Goal: Task Accomplishment & Management: Use online tool/utility

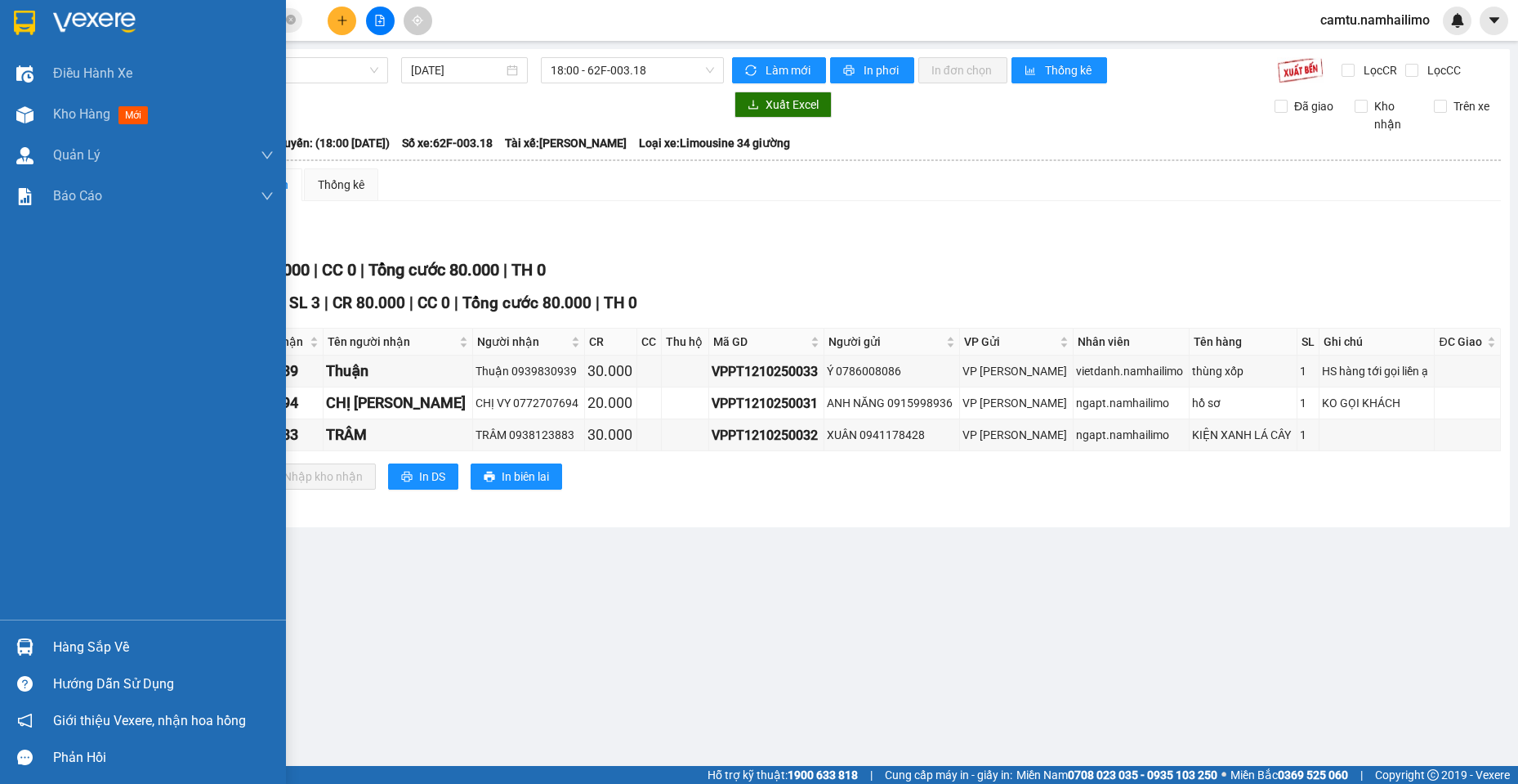
click at [62, 636] on div "Hàng sắp về" at bounding box center [163, 647] width 221 height 25
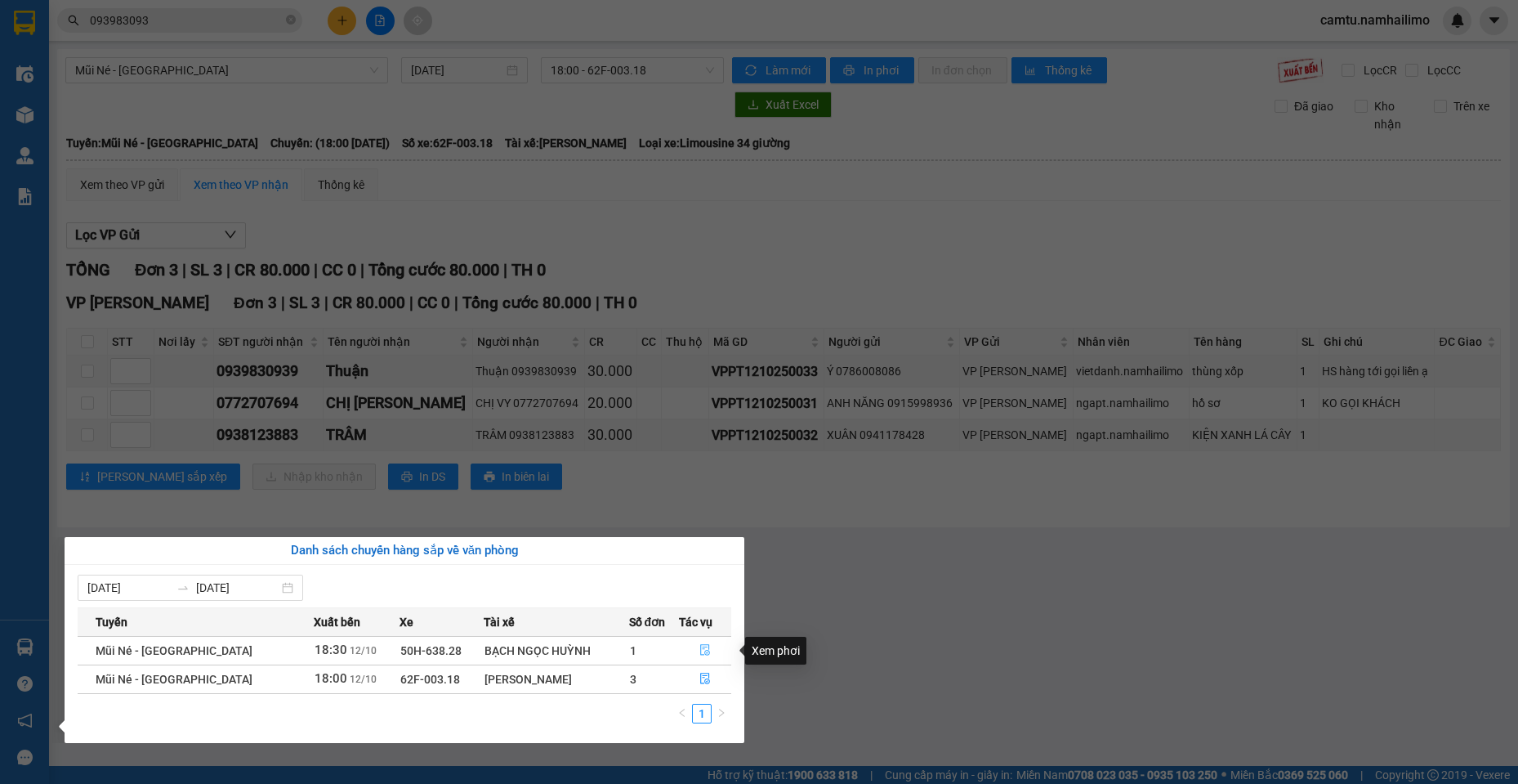
click at [706, 656] on span "file-done" at bounding box center [706, 651] width 11 height 13
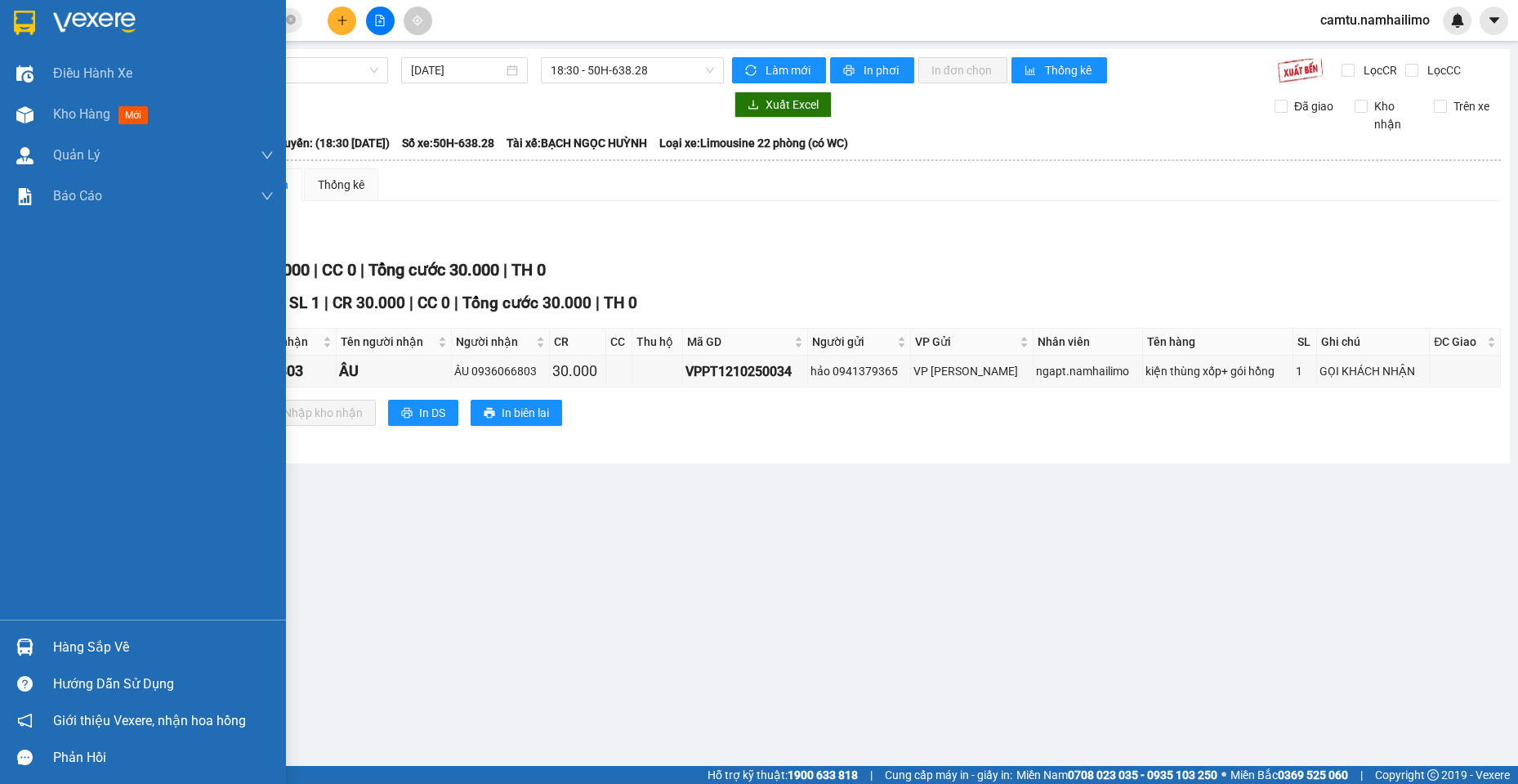
click at [56, 643] on div "Hàng sắp về" at bounding box center [163, 647] width 221 height 25
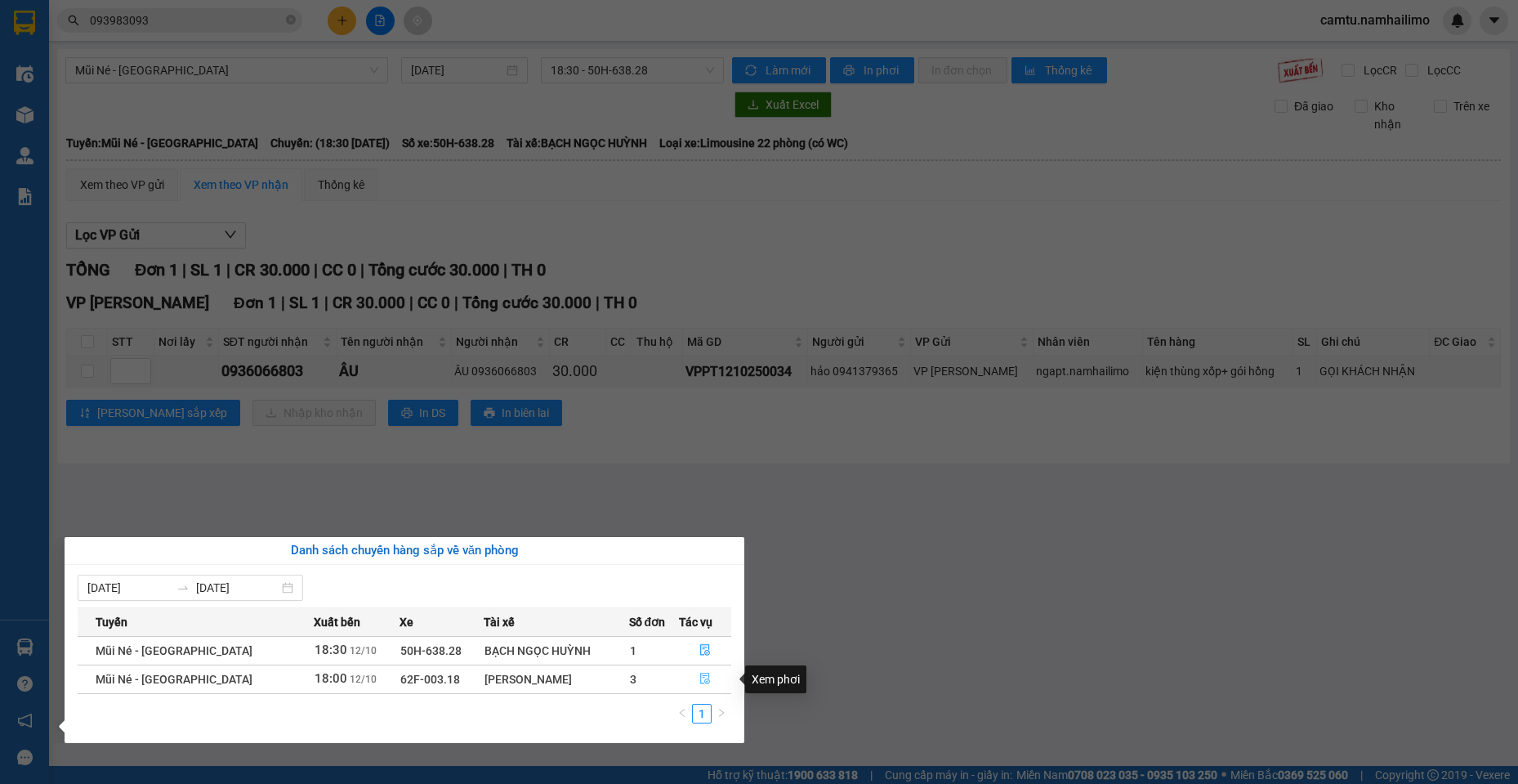
click at [702, 669] on button "button" at bounding box center [706, 679] width 51 height 26
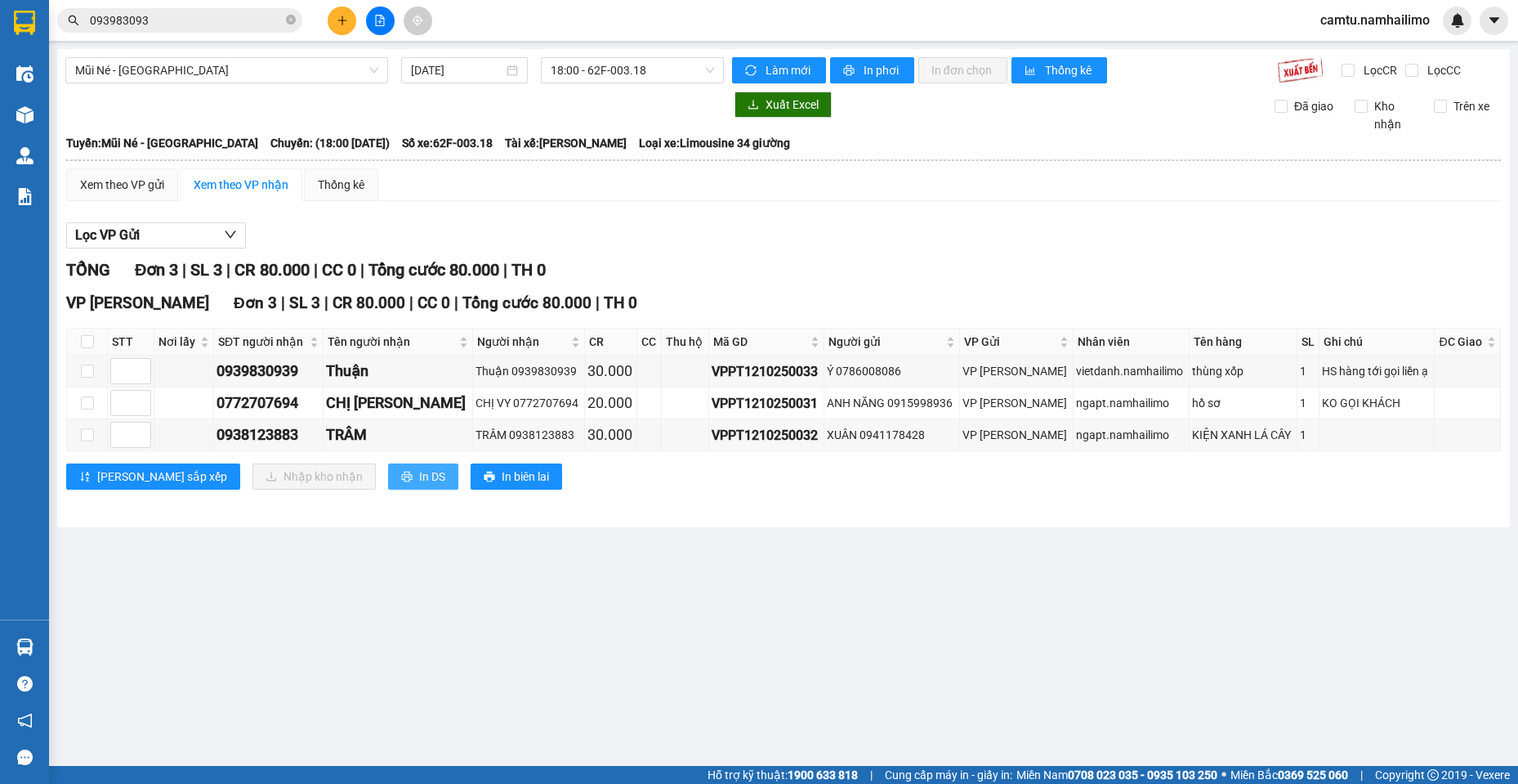
click at [419, 476] on span "In DS" at bounding box center [433, 476] width 26 height 18
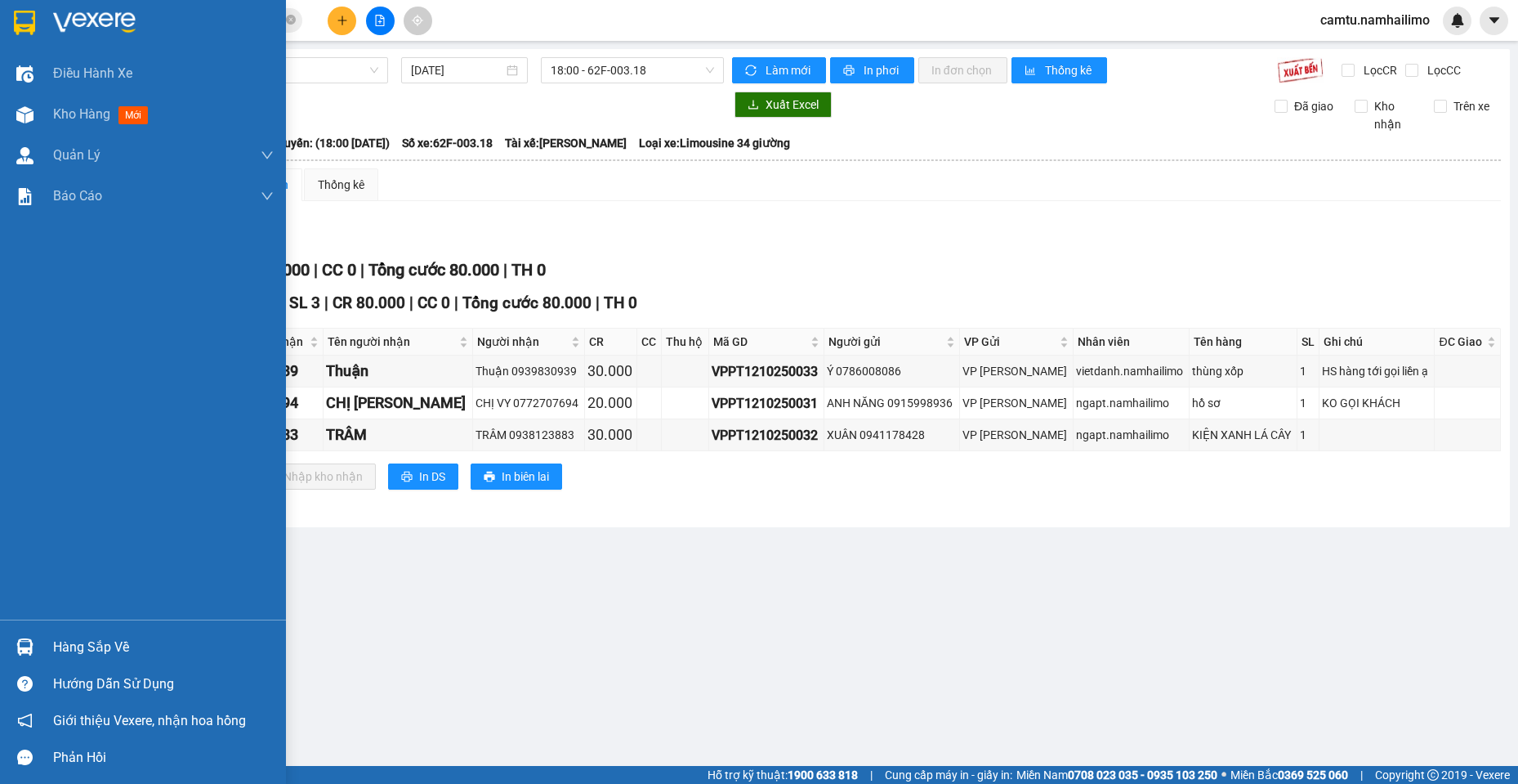
click at [106, 645] on div "Hàng sắp về" at bounding box center [163, 647] width 221 height 25
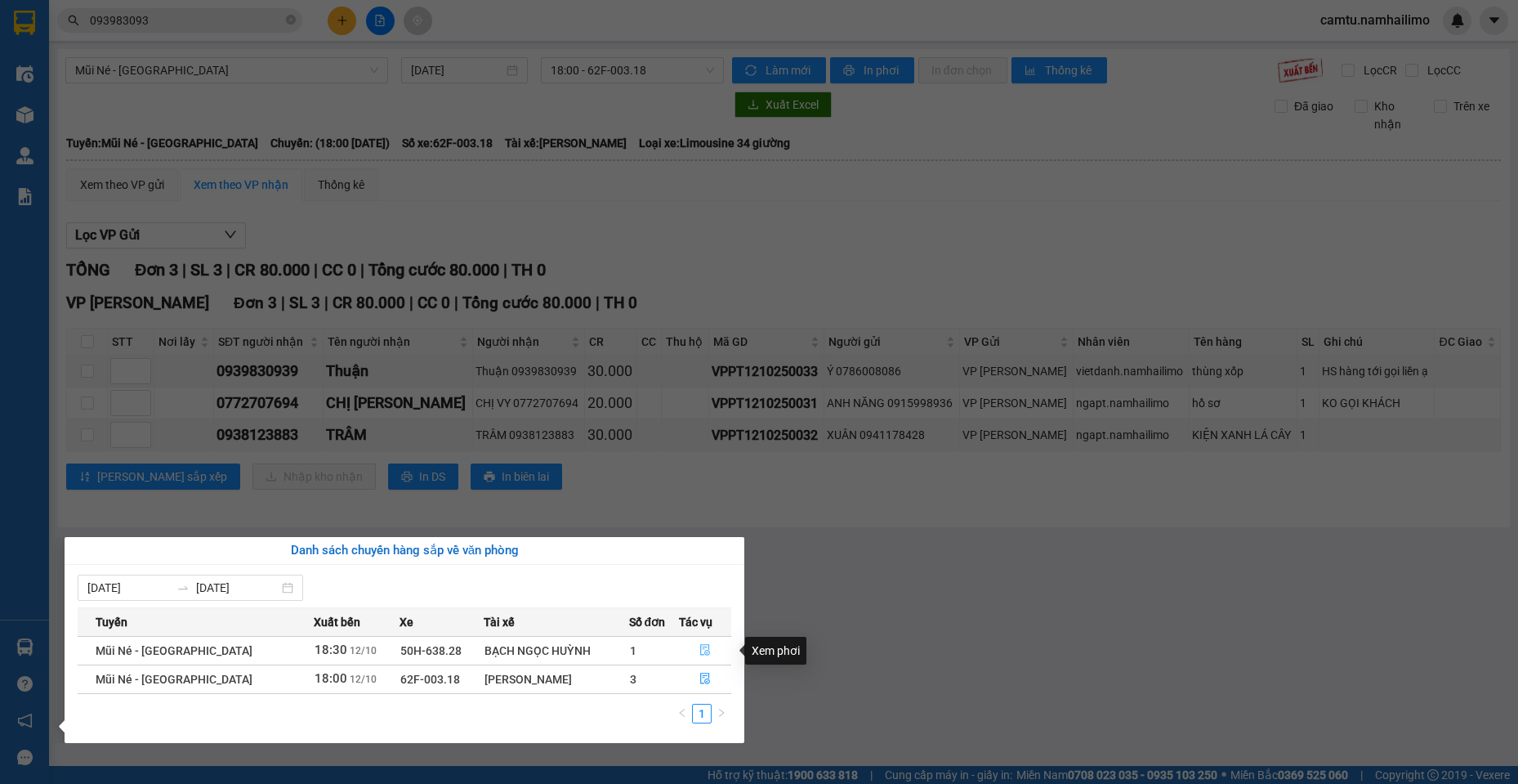
click at [706, 648] on icon "file-done" at bounding box center [705, 651] width 9 height 11
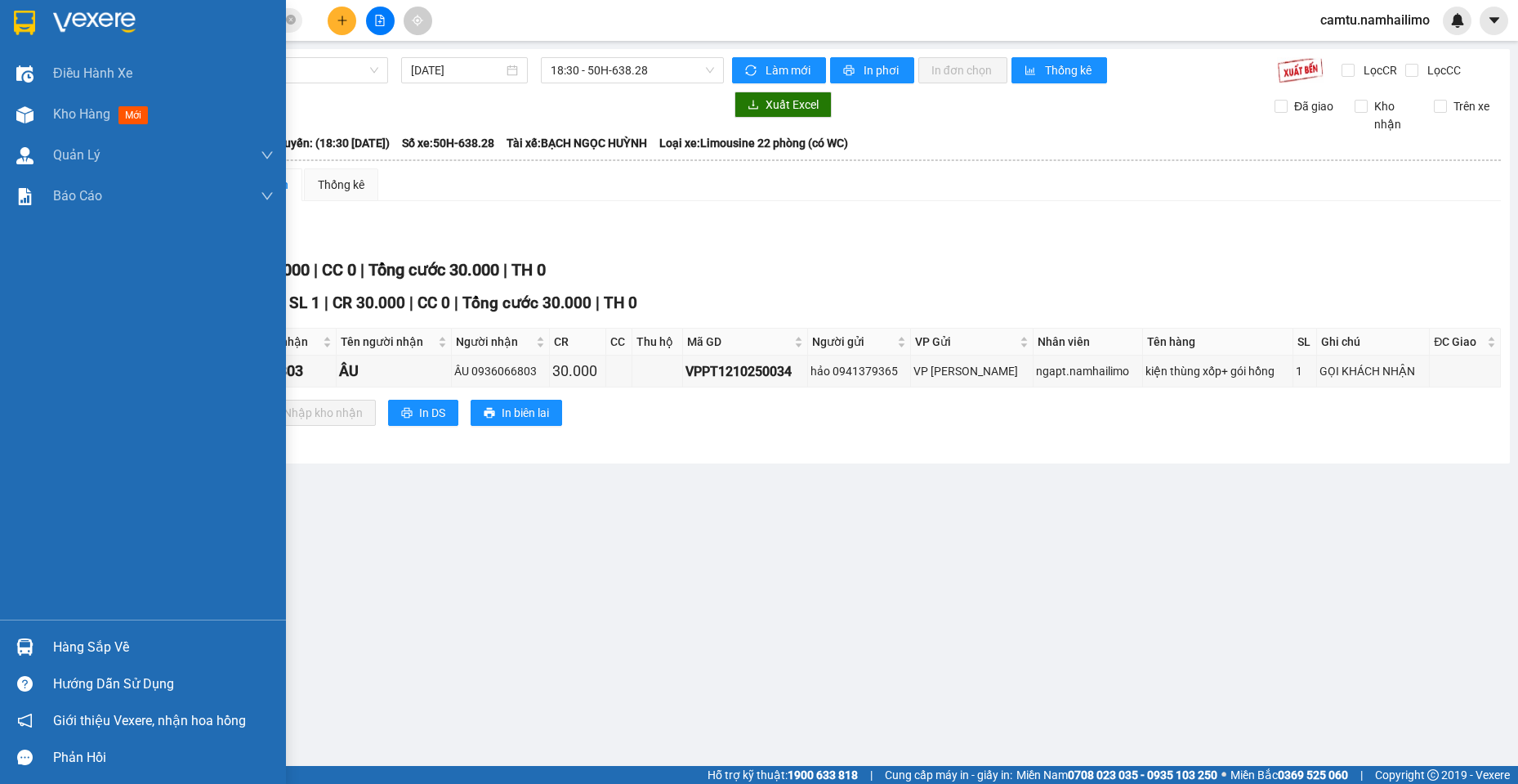
click at [45, 647] on div "Hàng sắp về" at bounding box center [143, 646] width 286 height 37
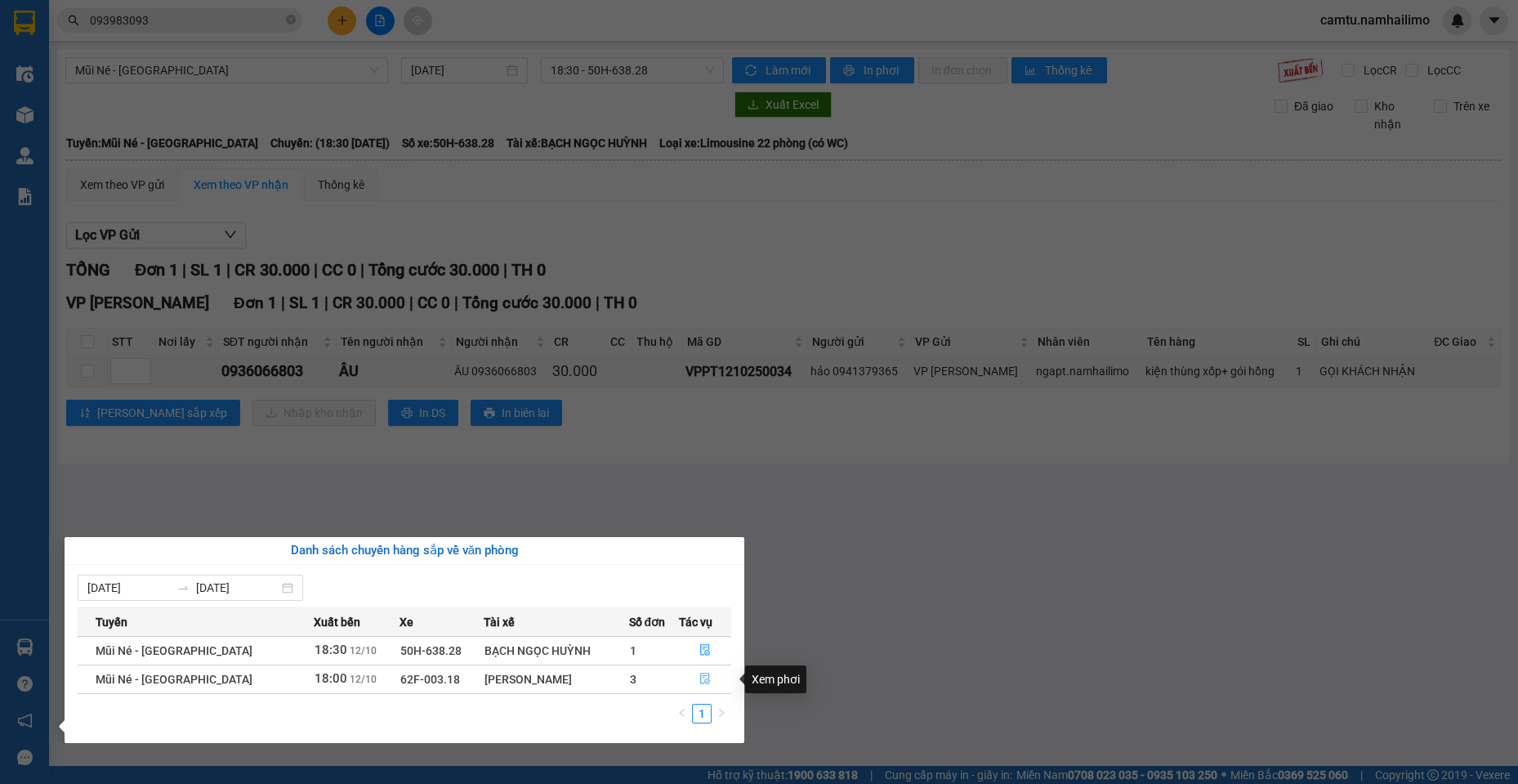
click at [701, 677] on icon "file-done" at bounding box center [706, 678] width 11 height 11
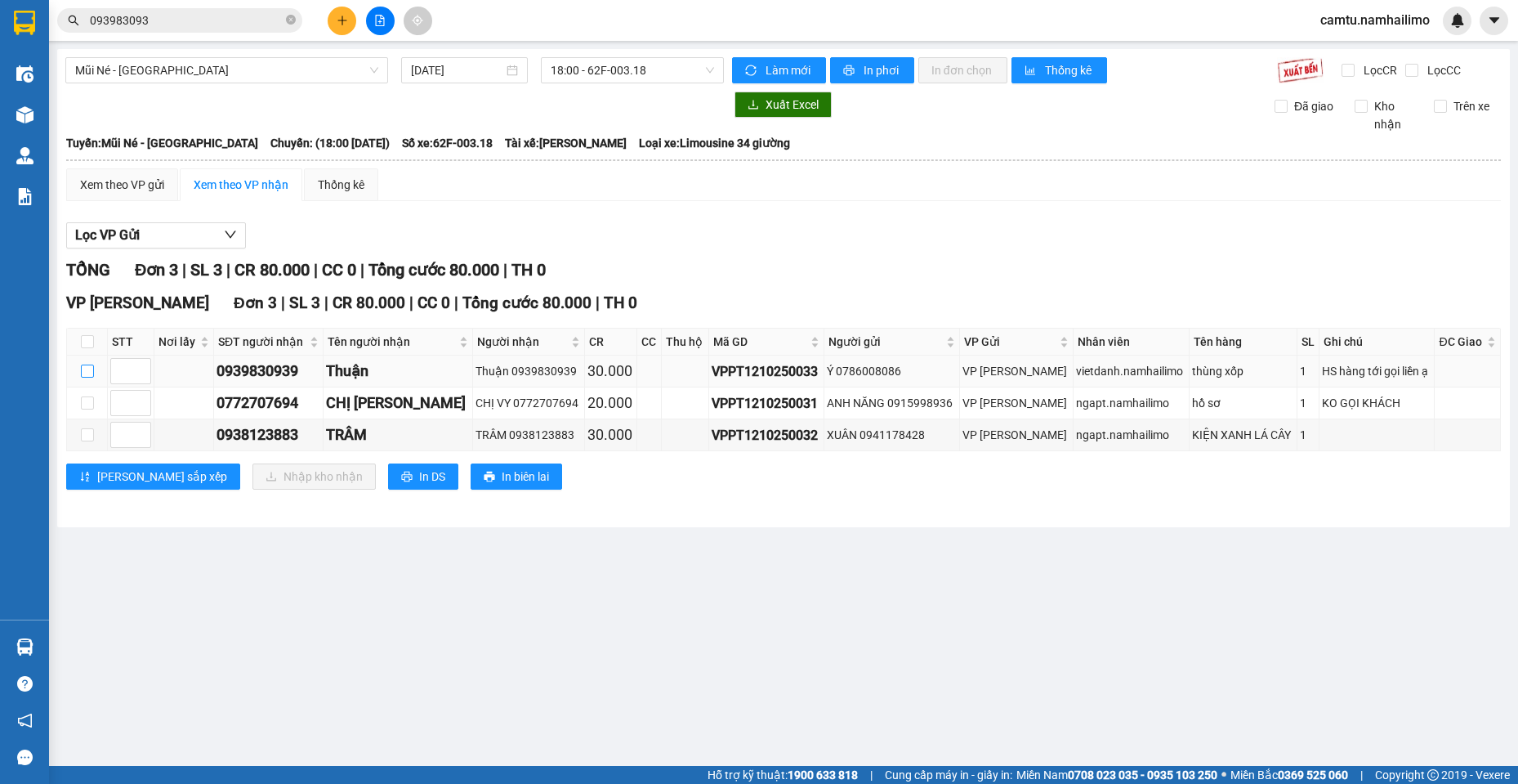
click at [82, 366] on input "checkbox" at bounding box center [88, 371] width 13 height 13
checkbox input "true"
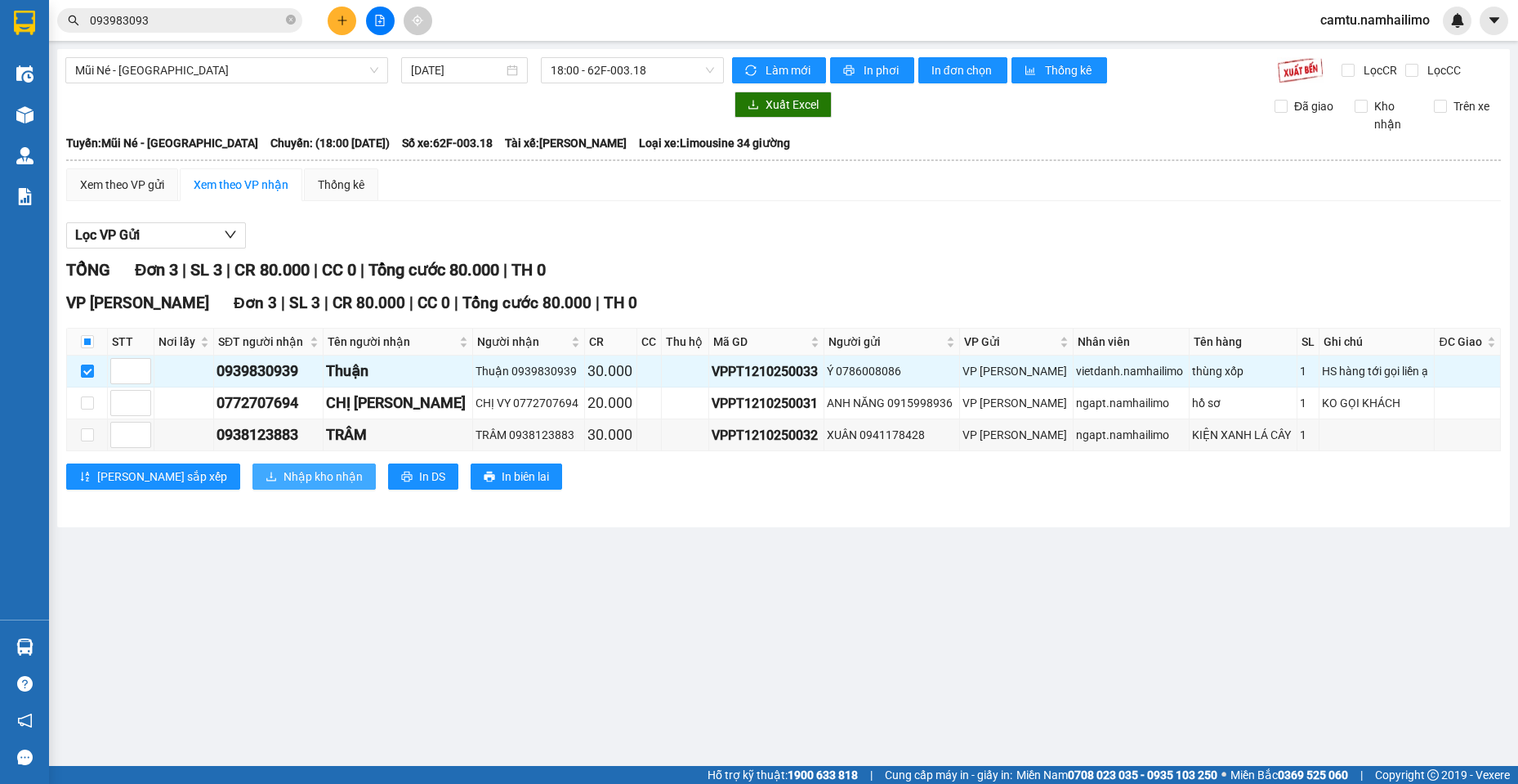
click at [283, 481] on span "Nhập kho nhận" at bounding box center [323, 476] width 79 height 18
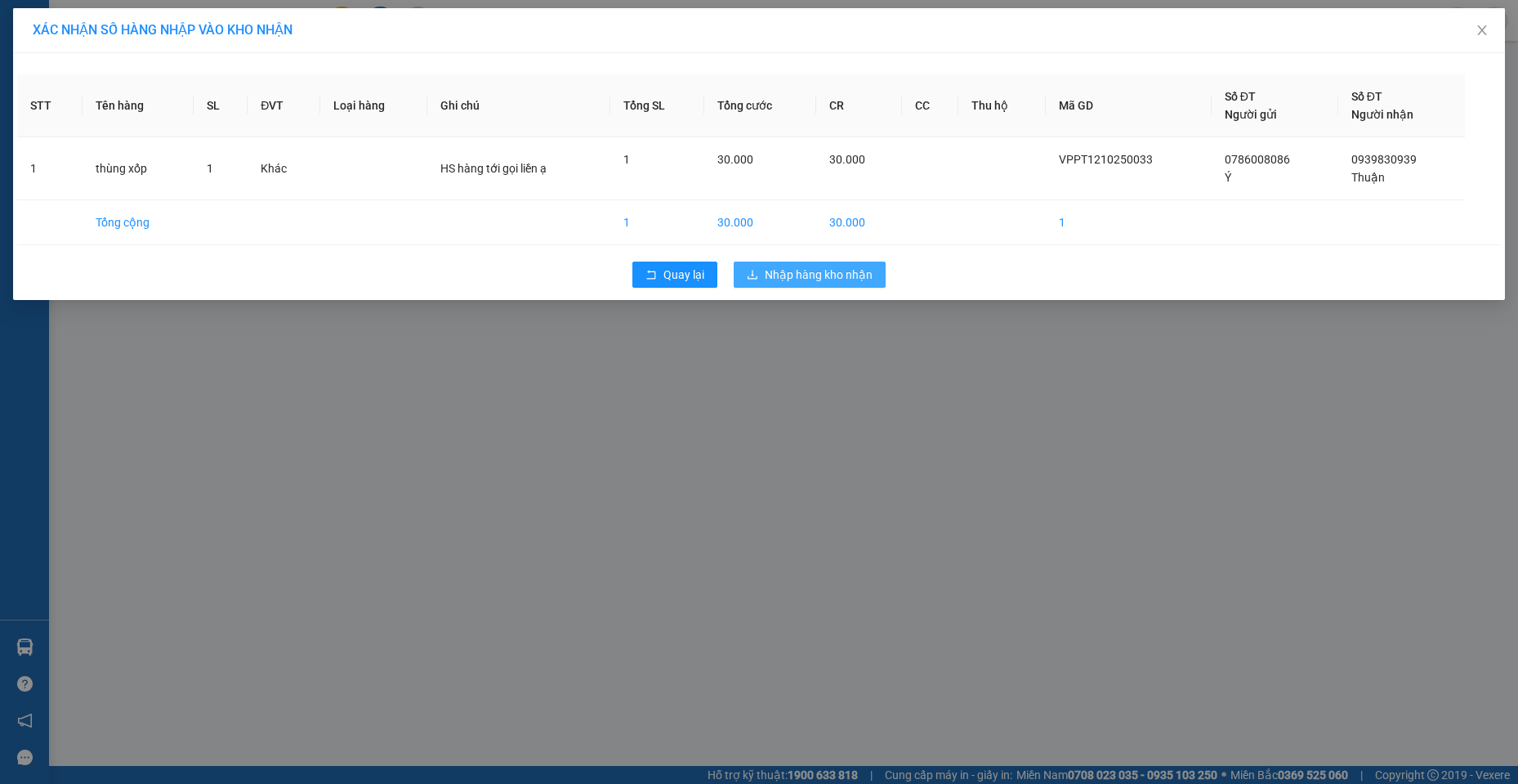
click at [785, 268] on span "Nhập hàng kho nhận" at bounding box center [819, 274] width 108 height 18
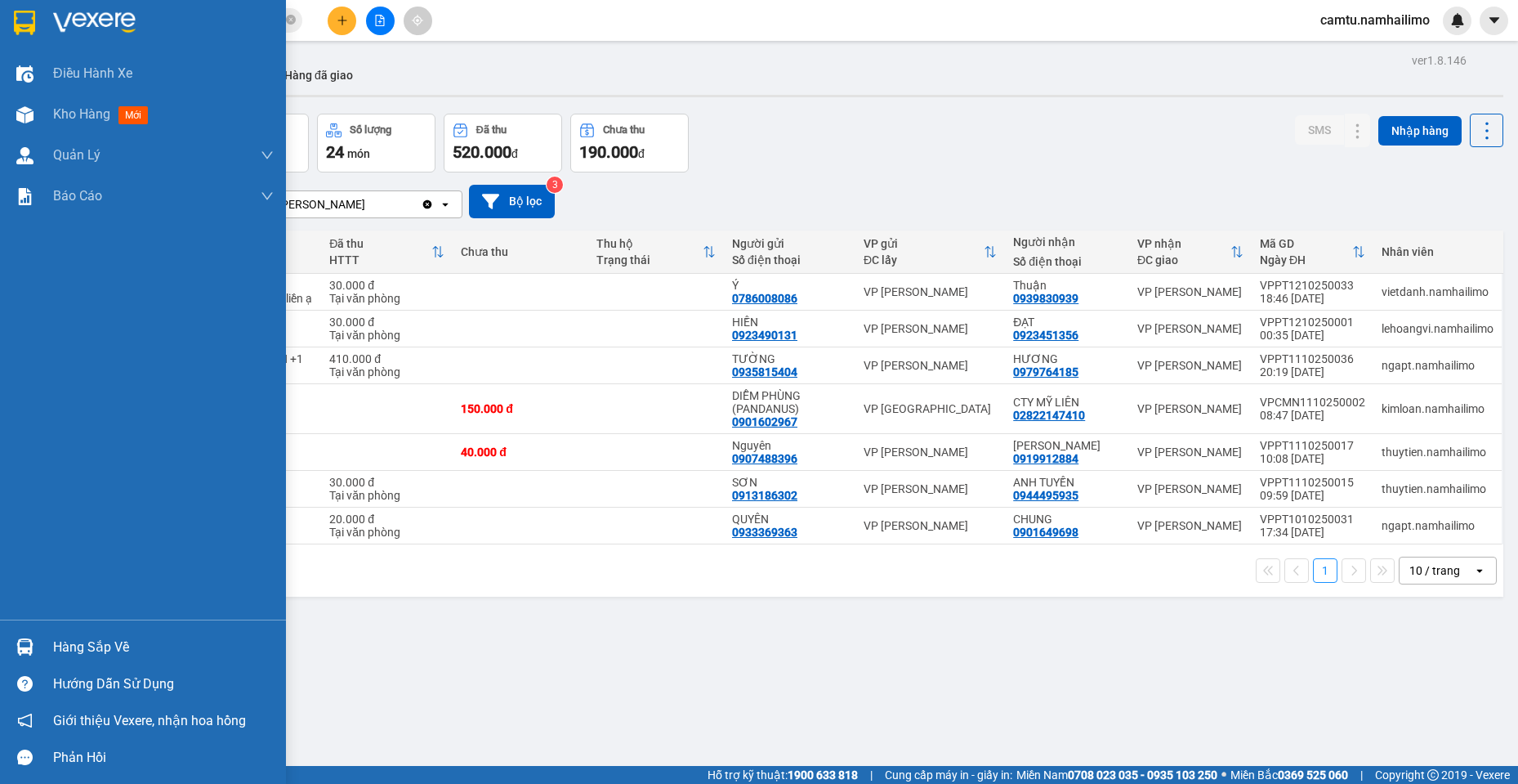
click at [54, 640] on div "Hàng sắp về" at bounding box center [163, 647] width 221 height 25
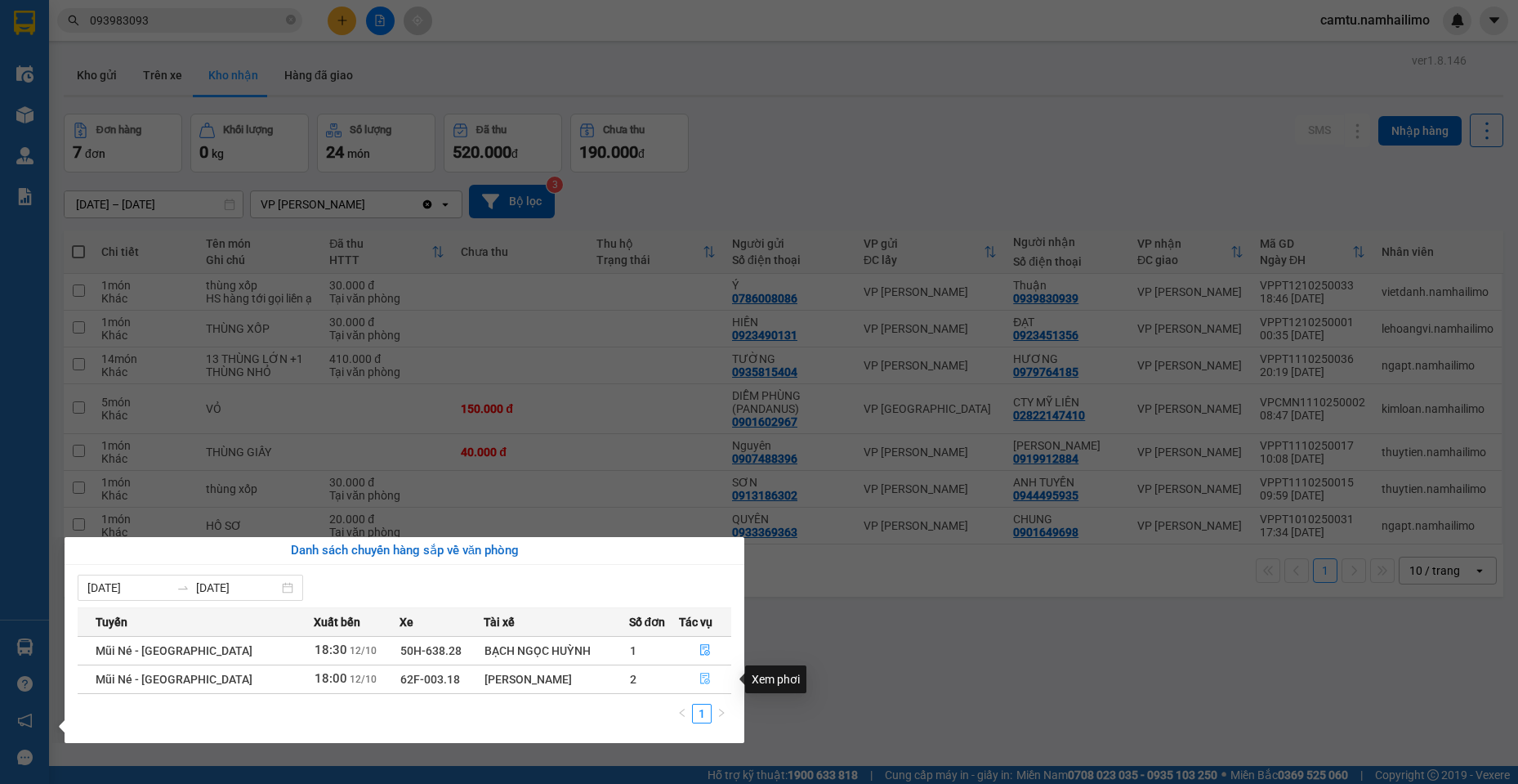
click at [711, 681] on button "button" at bounding box center [706, 679] width 51 height 26
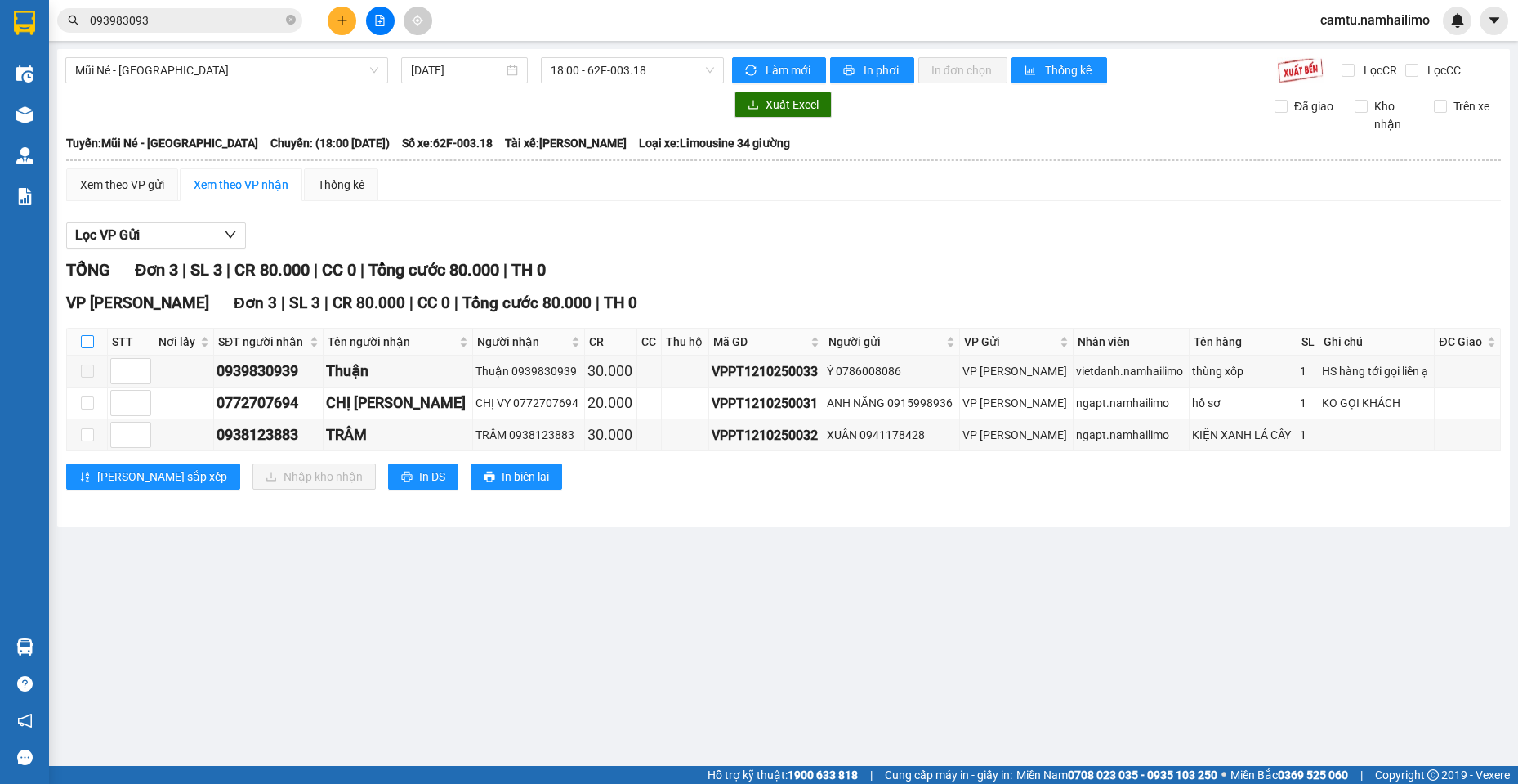
click at [85, 337] on input "checkbox" at bounding box center [88, 342] width 13 height 13
checkbox input "true"
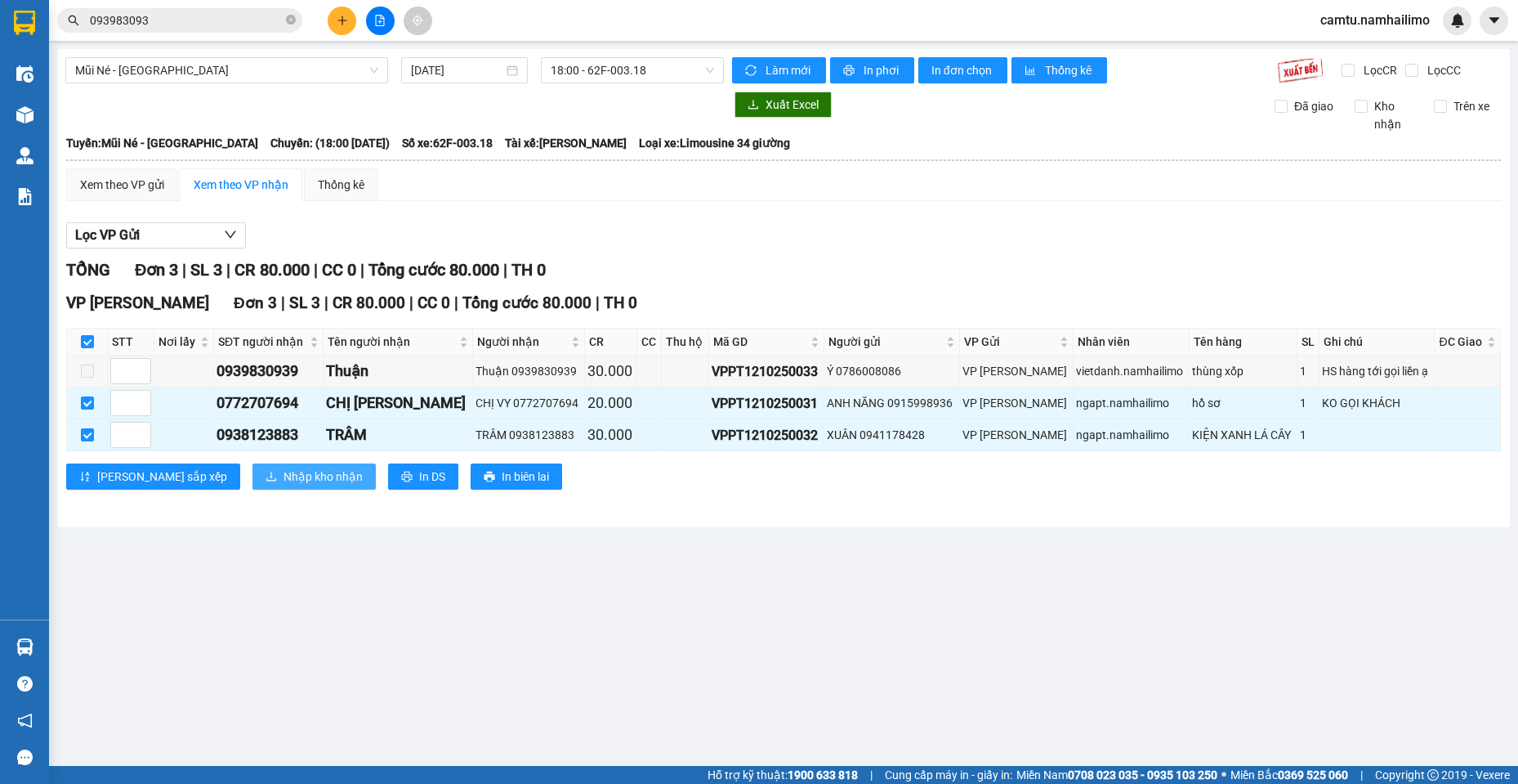
click at [283, 483] on span "Nhập kho nhận" at bounding box center [323, 476] width 79 height 18
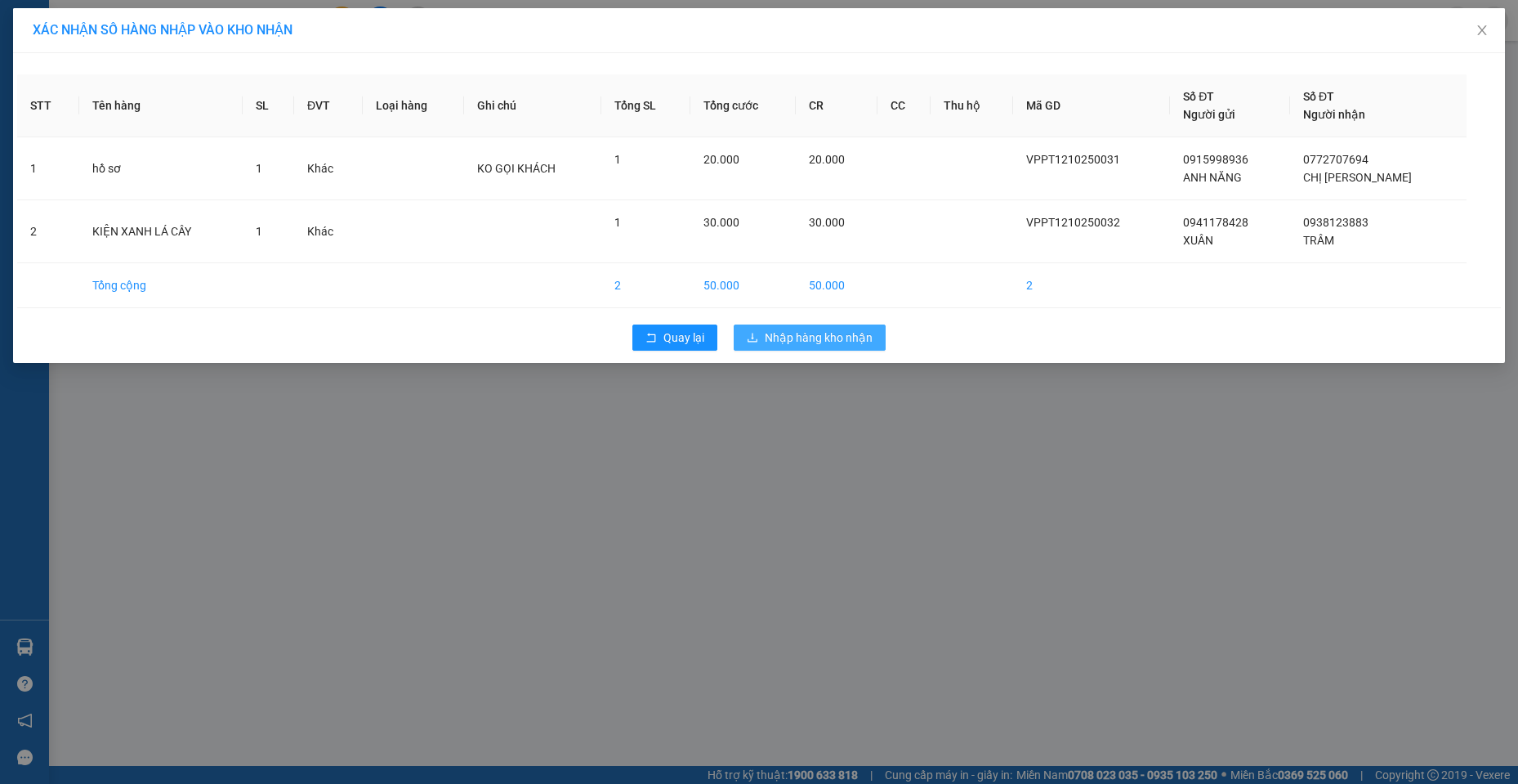
drag, startPoint x: 806, startPoint y: 320, endPoint x: 804, endPoint y: 333, distance: 13.2
click at [804, 333] on div "Quay lại Nhập hàng kho nhận" at bounding box center [759, 337] width 1484 height 43
click at [804, 333] on span "Nhập hàng kho nhận" at bounding box center [819, 337] width 108 height 18
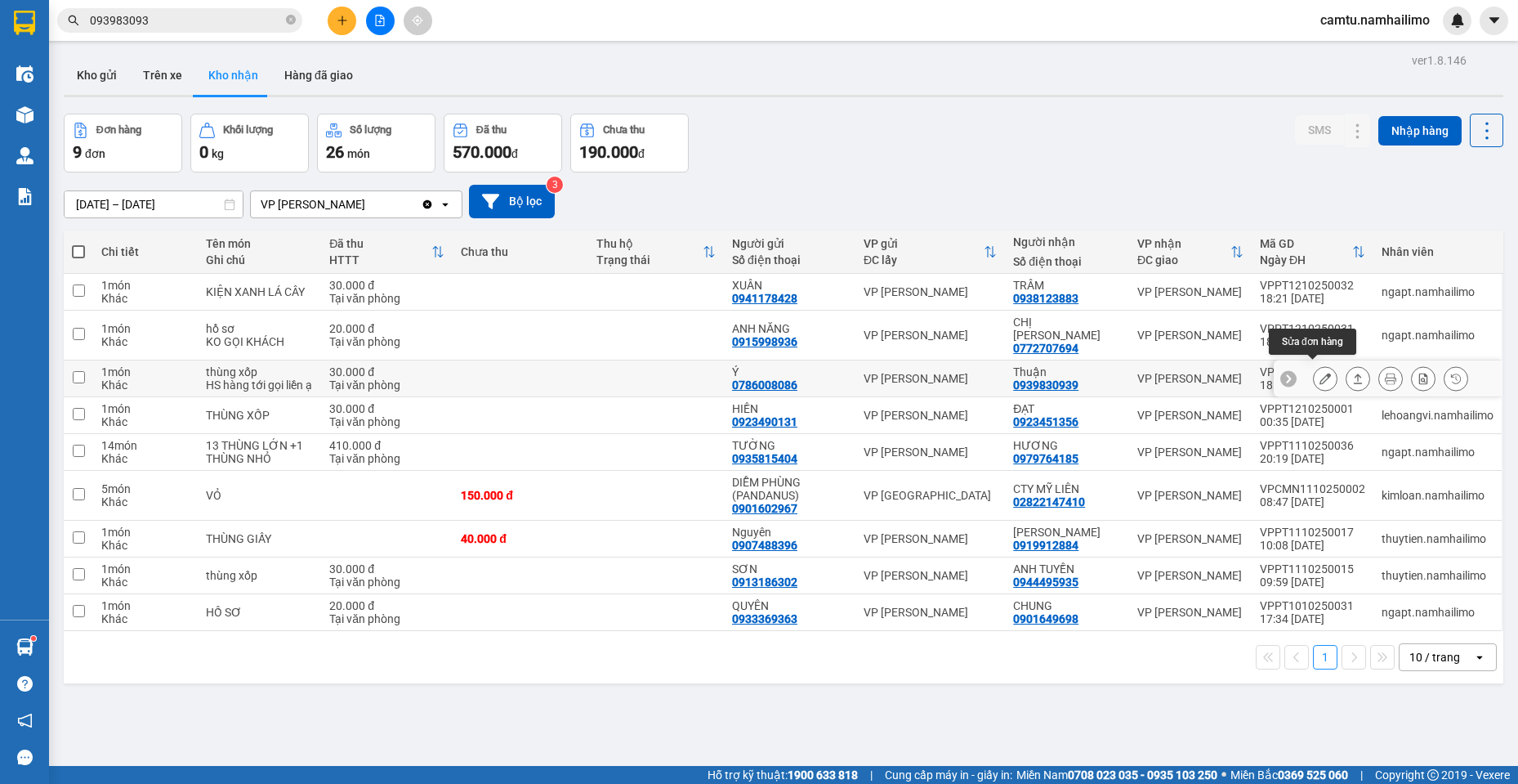
click at [1320, 377] on icon at bounding box center [1325, 378] width 11 height 11
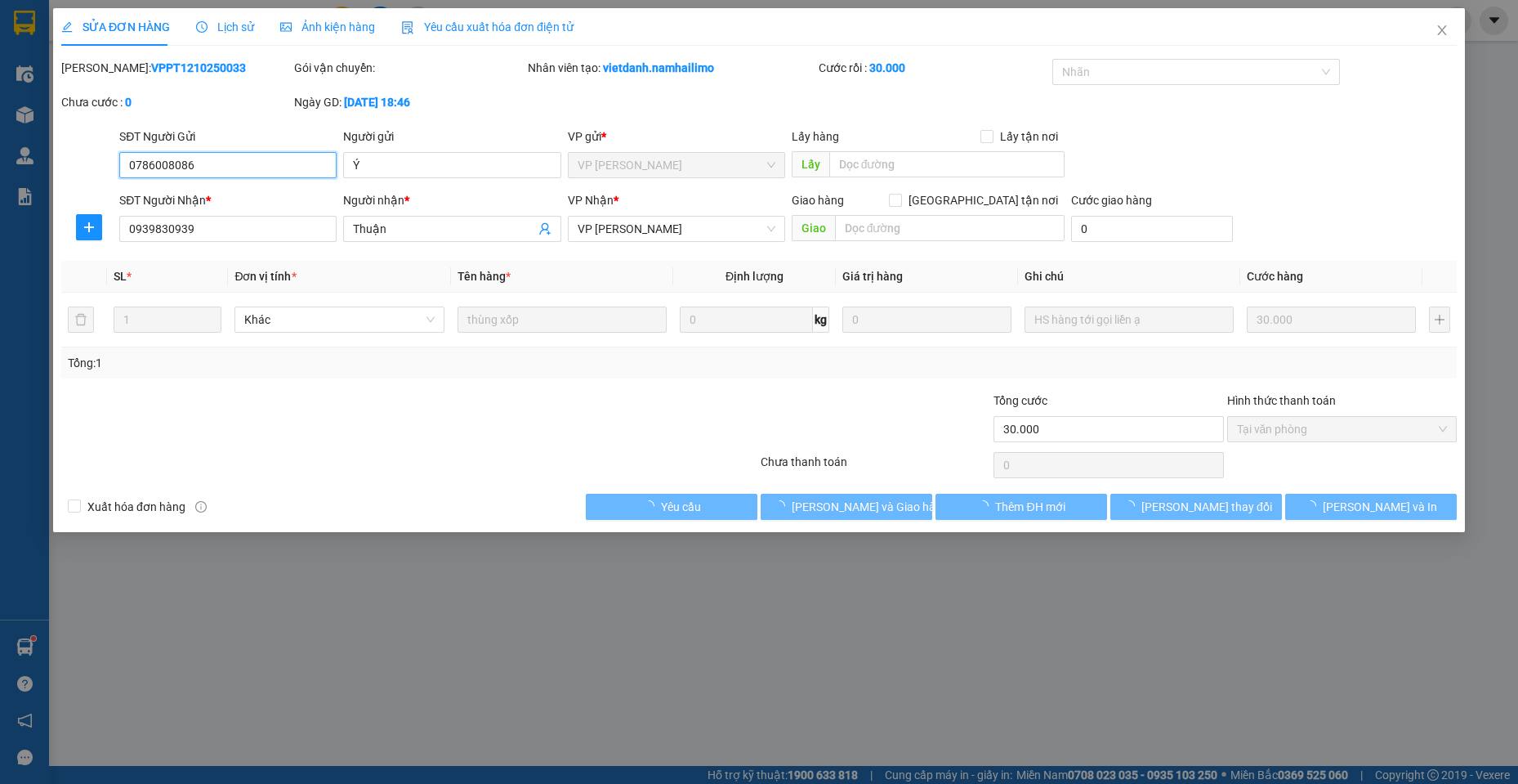
type input "0786008086"
type input "Ý"
type input "0939830939"
type input "Thuận"
type input "30.000"
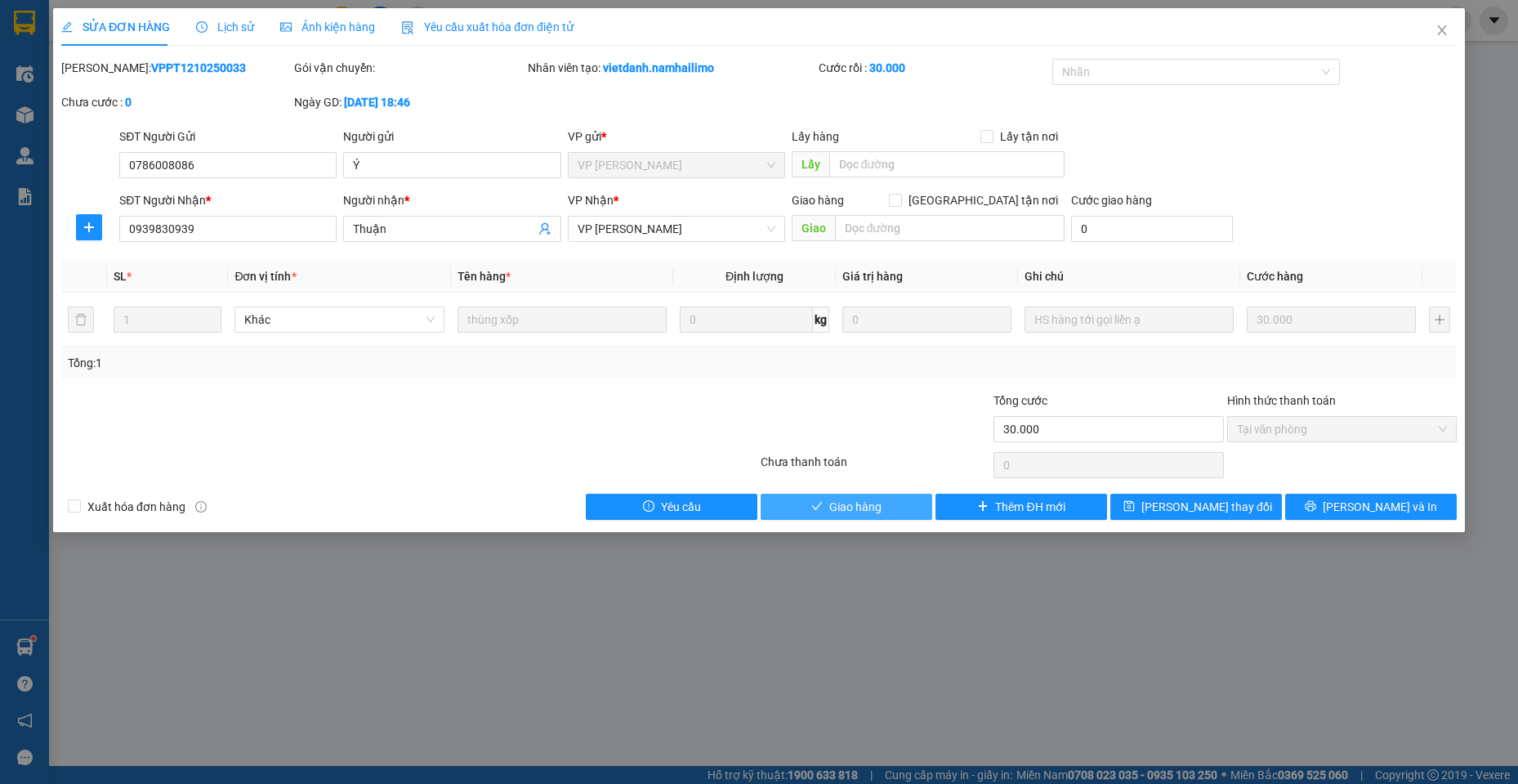
click at [869, 512] on span "Giao hàng" at bounding box center [855, 506] width 52 height 18
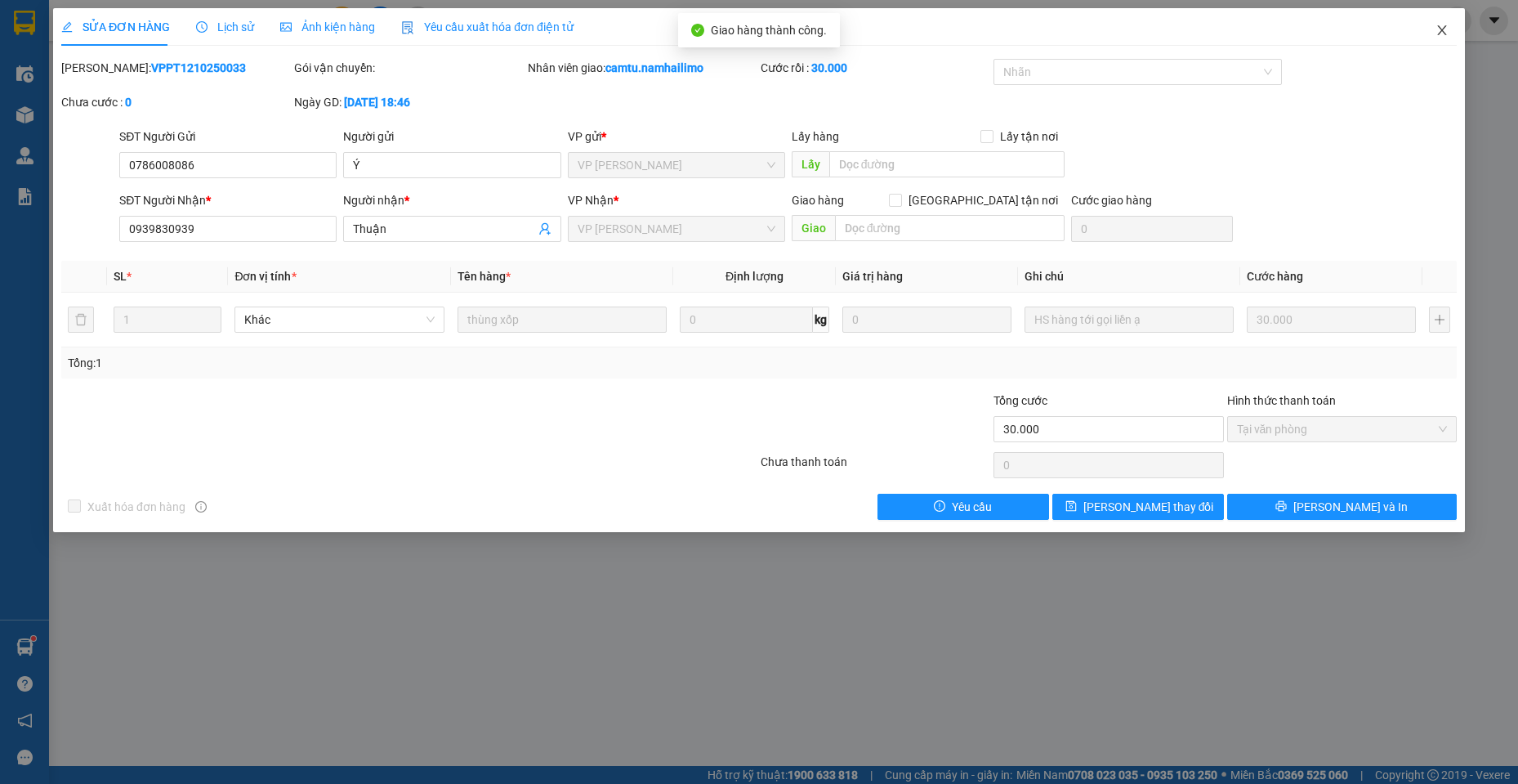
click at [1440, 31] on icon "close" at bounding box center [1442, 30] width 13 height 13
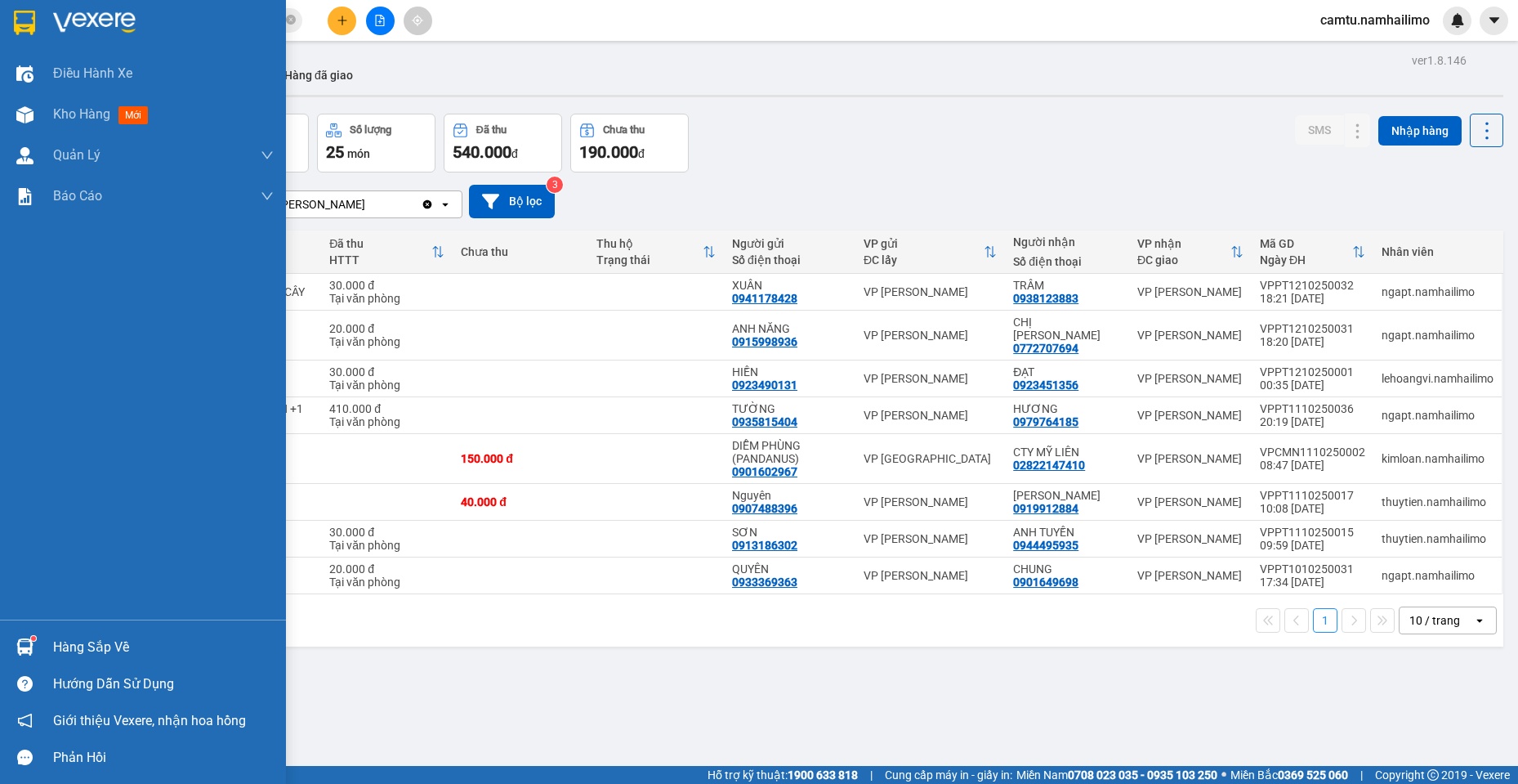
click at [43, 648] on div "Hàng sắp về" at bounding box center [143, 646] width 286 height 37
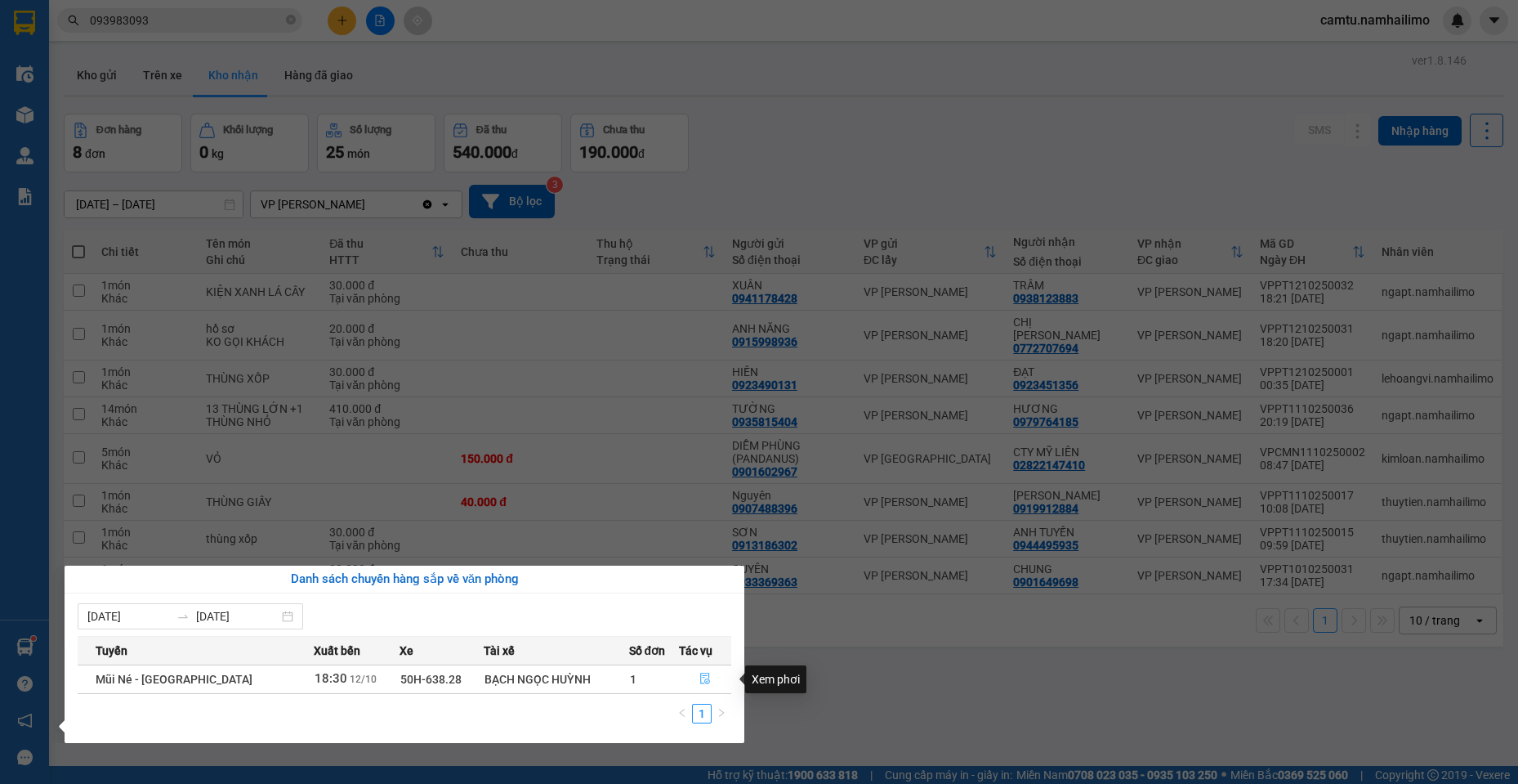
click at [704, 687] on button "button" at bounding box center [706, 679] width 51 height 26
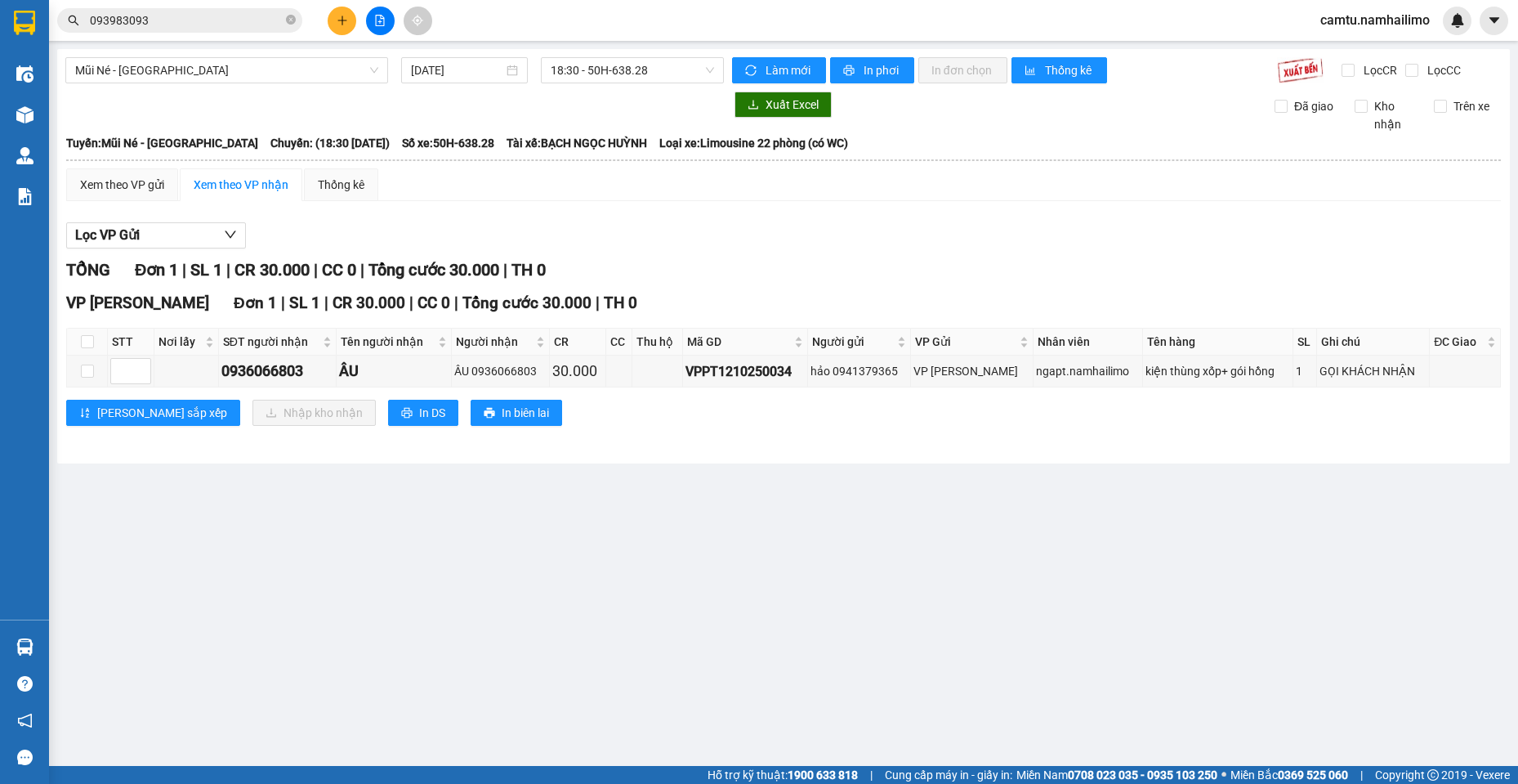
click at [704, 687] on main "Mũi Né - [GEOGRAPHIC_DATA] [DATE] 18:30 - 50H-638.28 Làm mới In phơi In đơn chọ…" at bounding box center [759, 383] width 1518 height 766
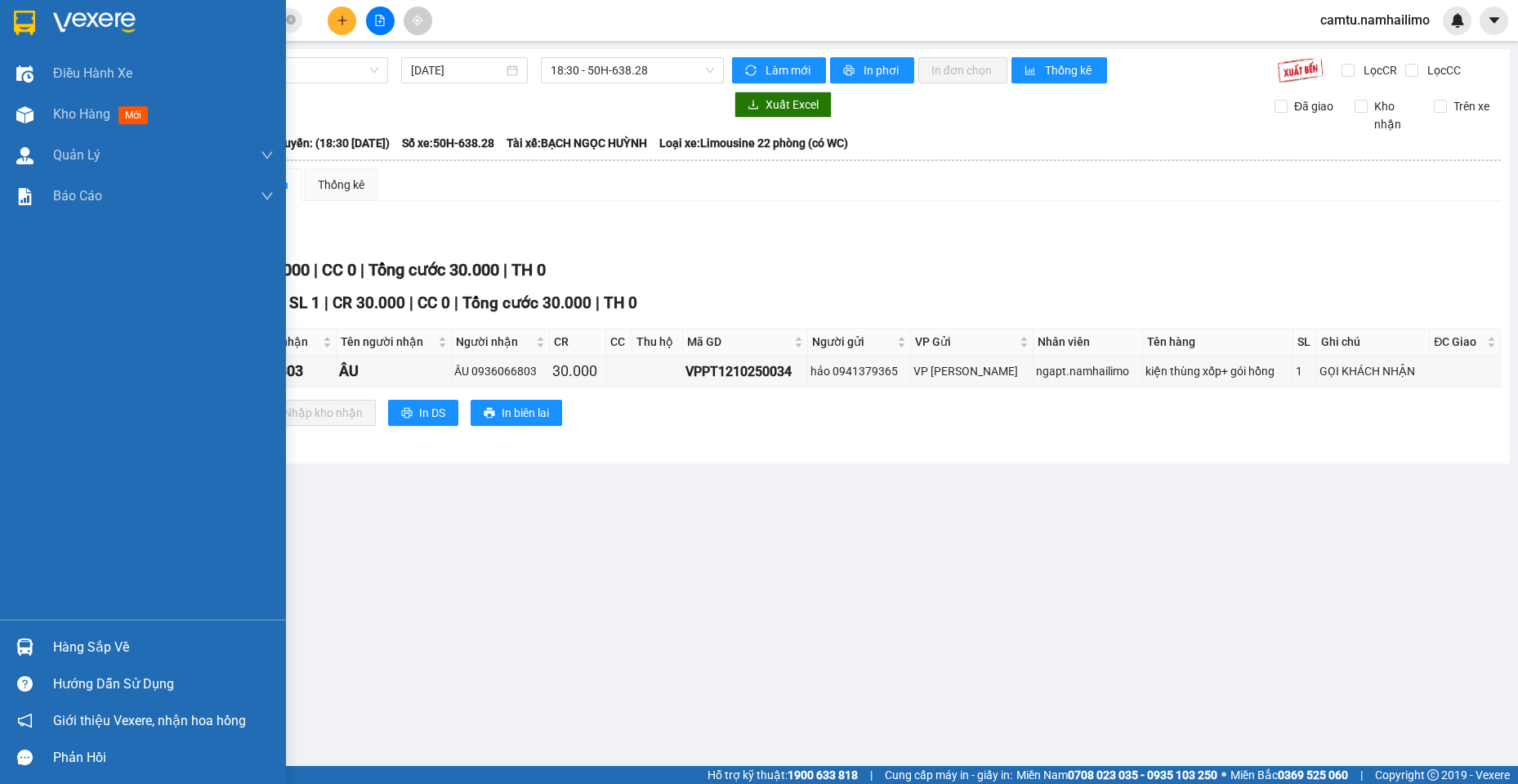
click at [26, 656] on div at bounding box center [25, 647] width 28 height 28
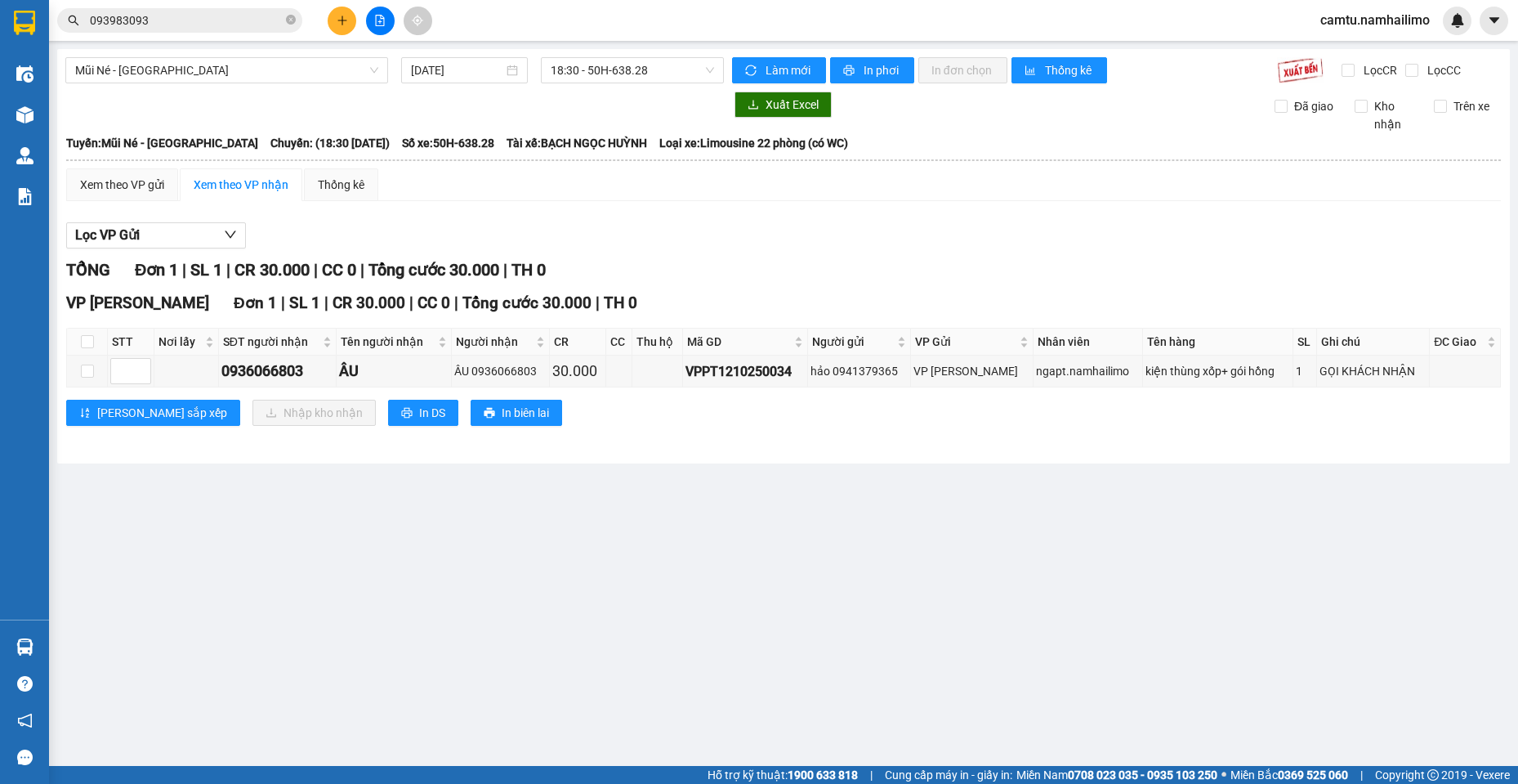
click at [1004, 644] on section "Kết quả tìm kiếm ( 1 ) Bộ lọc Mã ĐH Trạng thái Món hàng Tổng cước Chưa cước Ngư…" at bounding box center [759, 392] width 1518 height 784
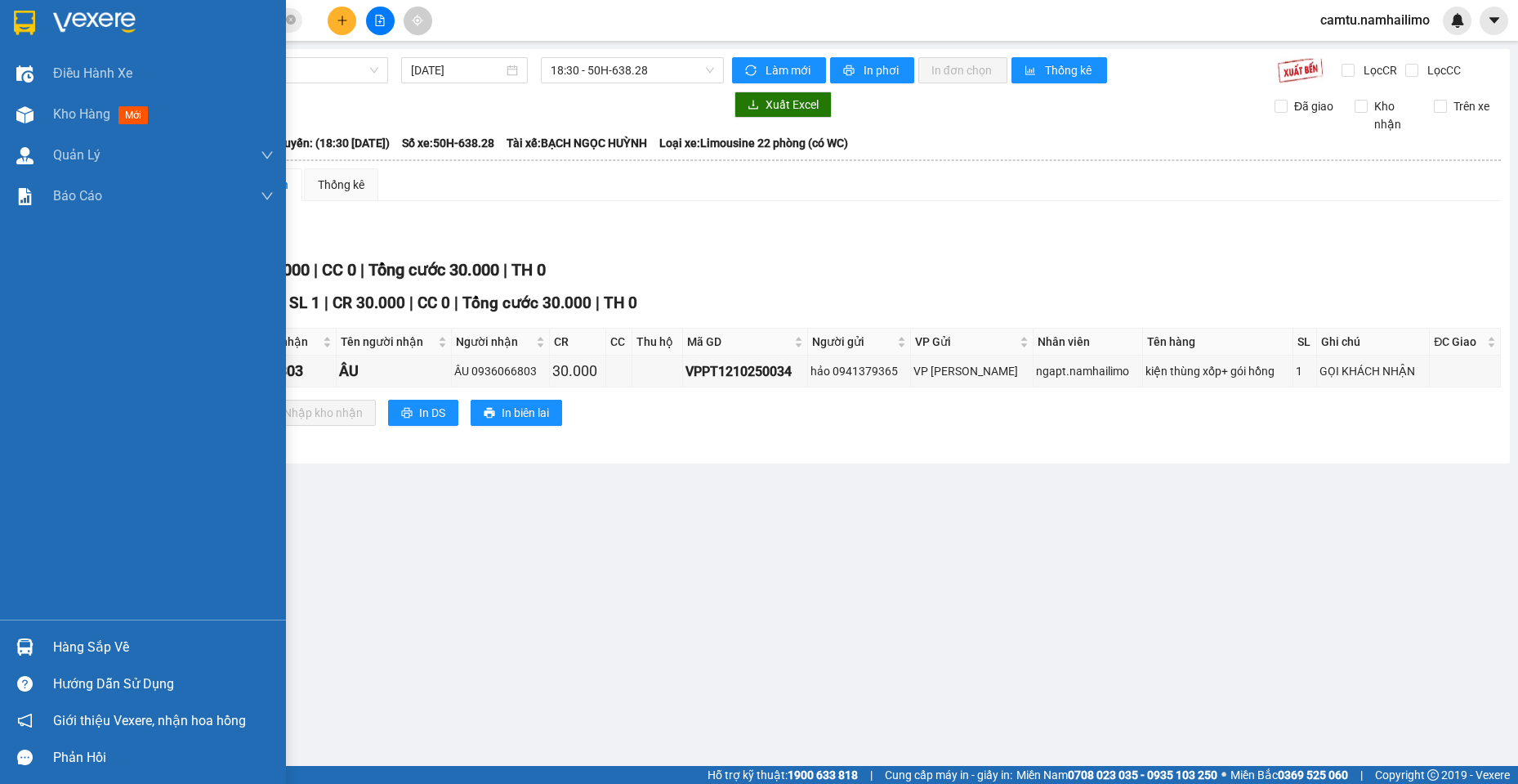
click at [55, 646] on div "Hàng sắp về" at bounding box center [163, 647] width 221 height 25
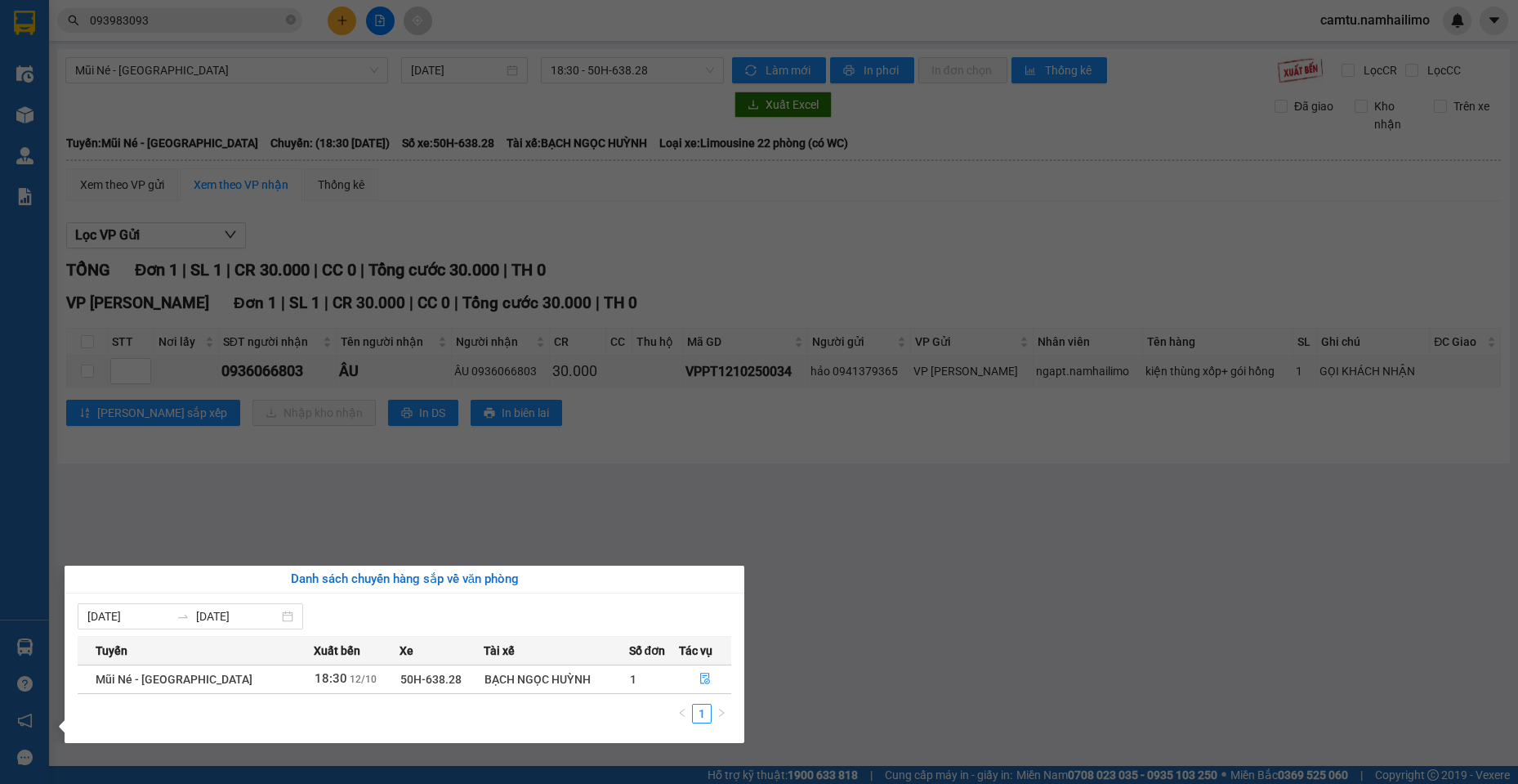
click at [554, 688] on td "BẠCH NGỌC HUỲNH" at bounding box center [555, 678] width 145 height 28
click at [1051, 451] on section "Kết quả tìm kiếm ( 1 ) Bộ lọc Mã ĐH Trạng thái Món hàng Tổng cước Chưa cước Ngư…" at bounding box center [759, 392] width 1518 height 784
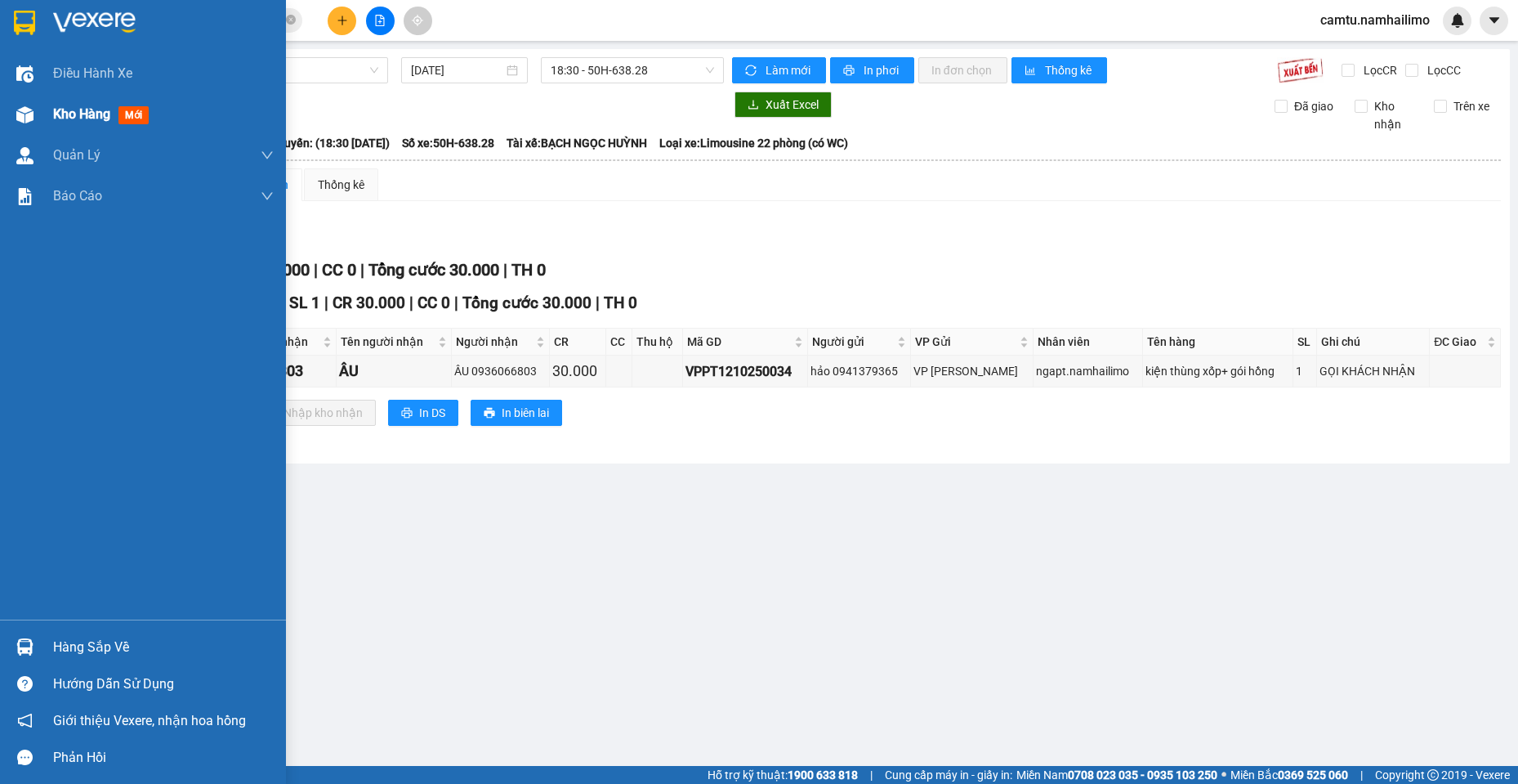
click at [21, 104] on div at bounding box center [25, 114] width 28 height 28
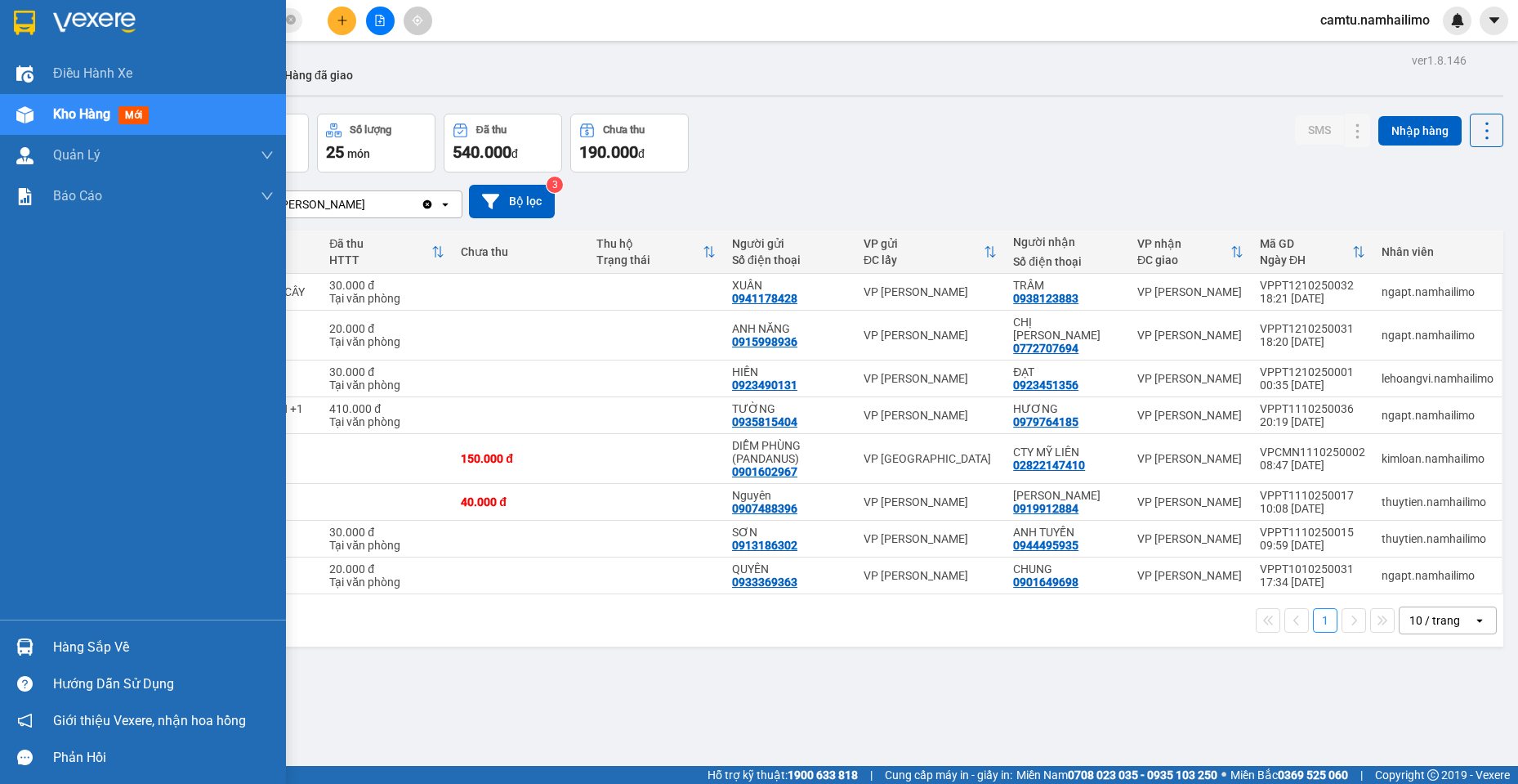
click at [57, 649] on div "Hàng sắp về" at bounding box center [163, 647] width 221 height 25
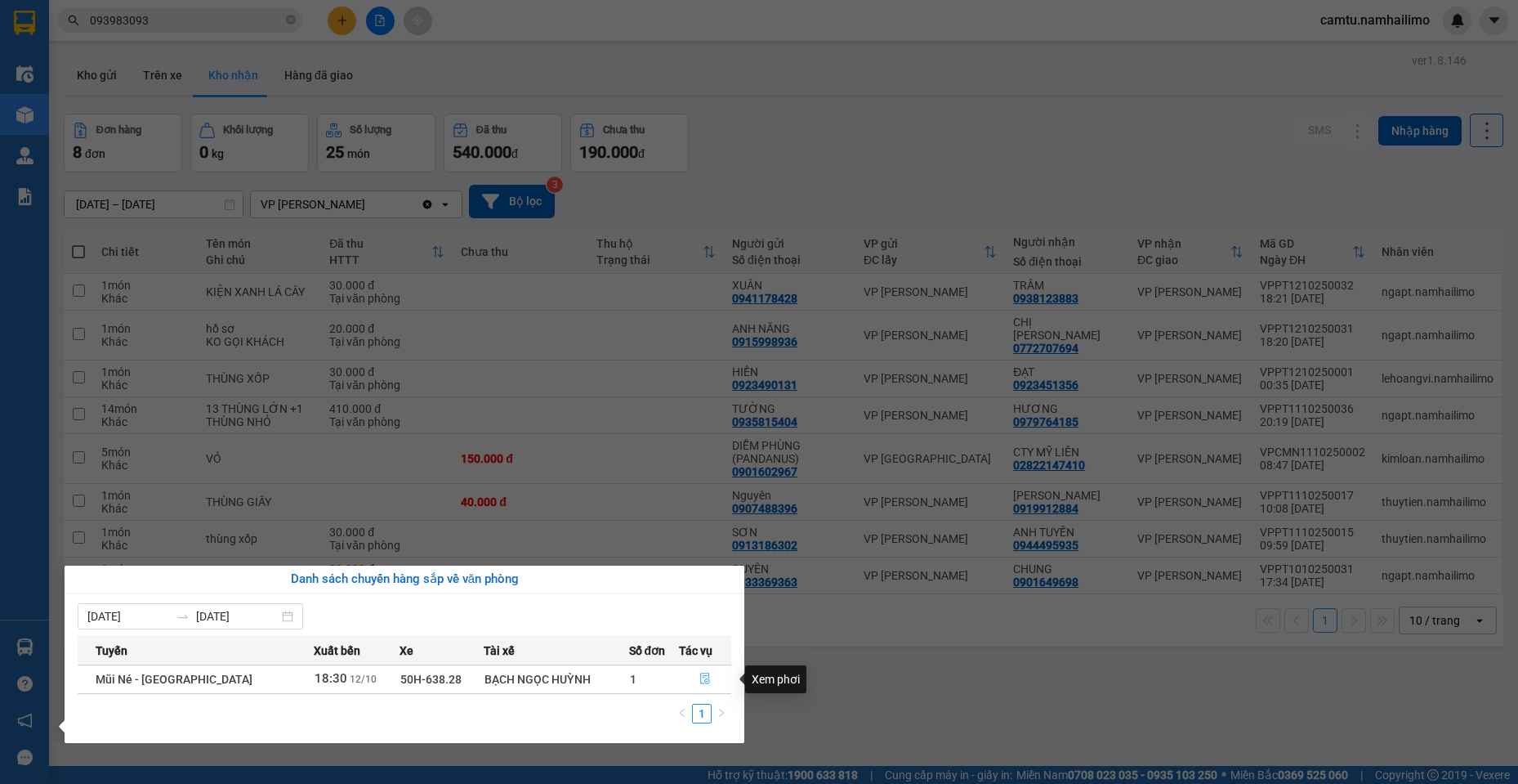
click at [700, 679] on icon "file-done" at bounding box center [705, 679] width 9 height 11
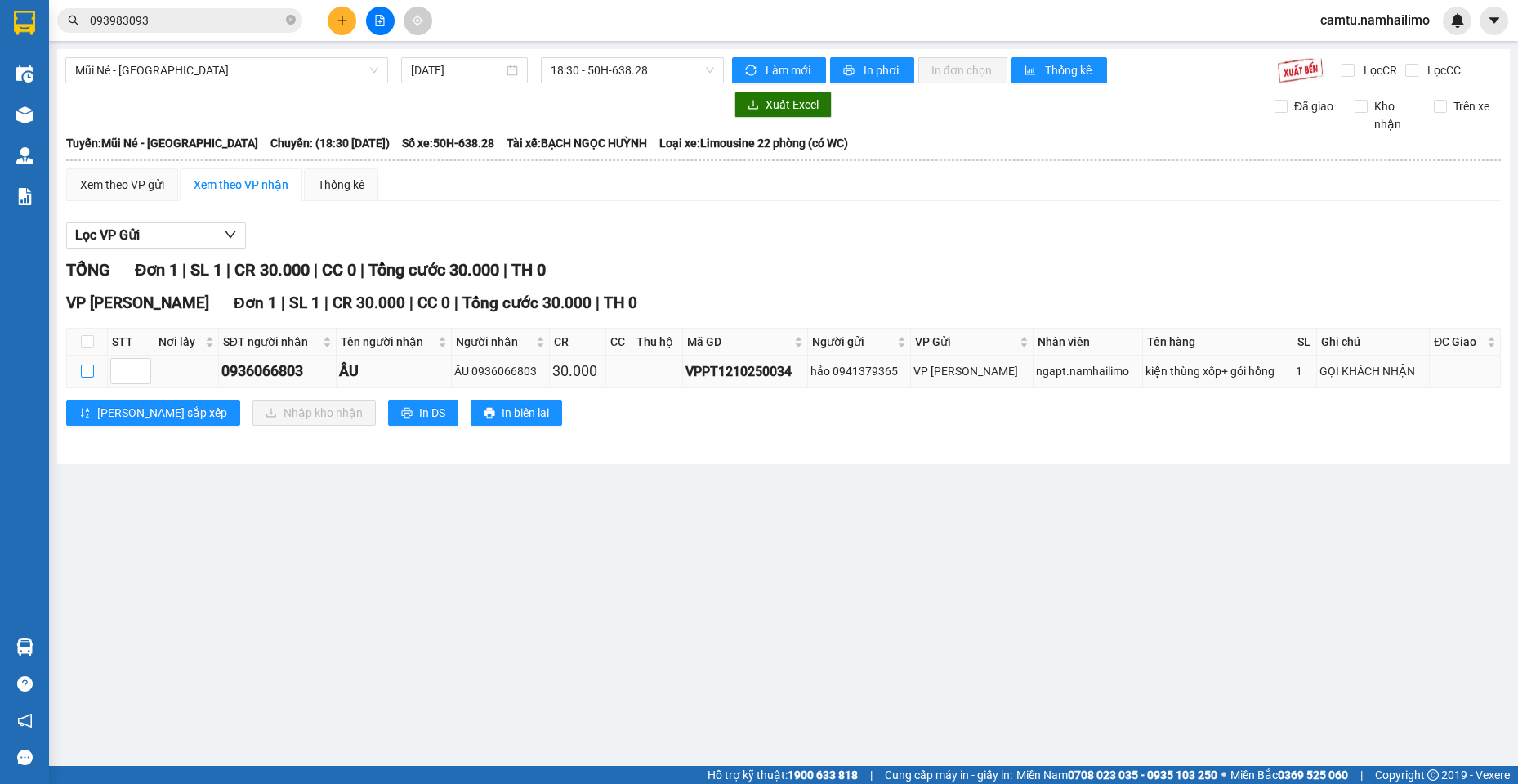
click at [88, 373] on input "checkbox" at bounding box center [88, 371] width 13 height 13
checkbox input "true"
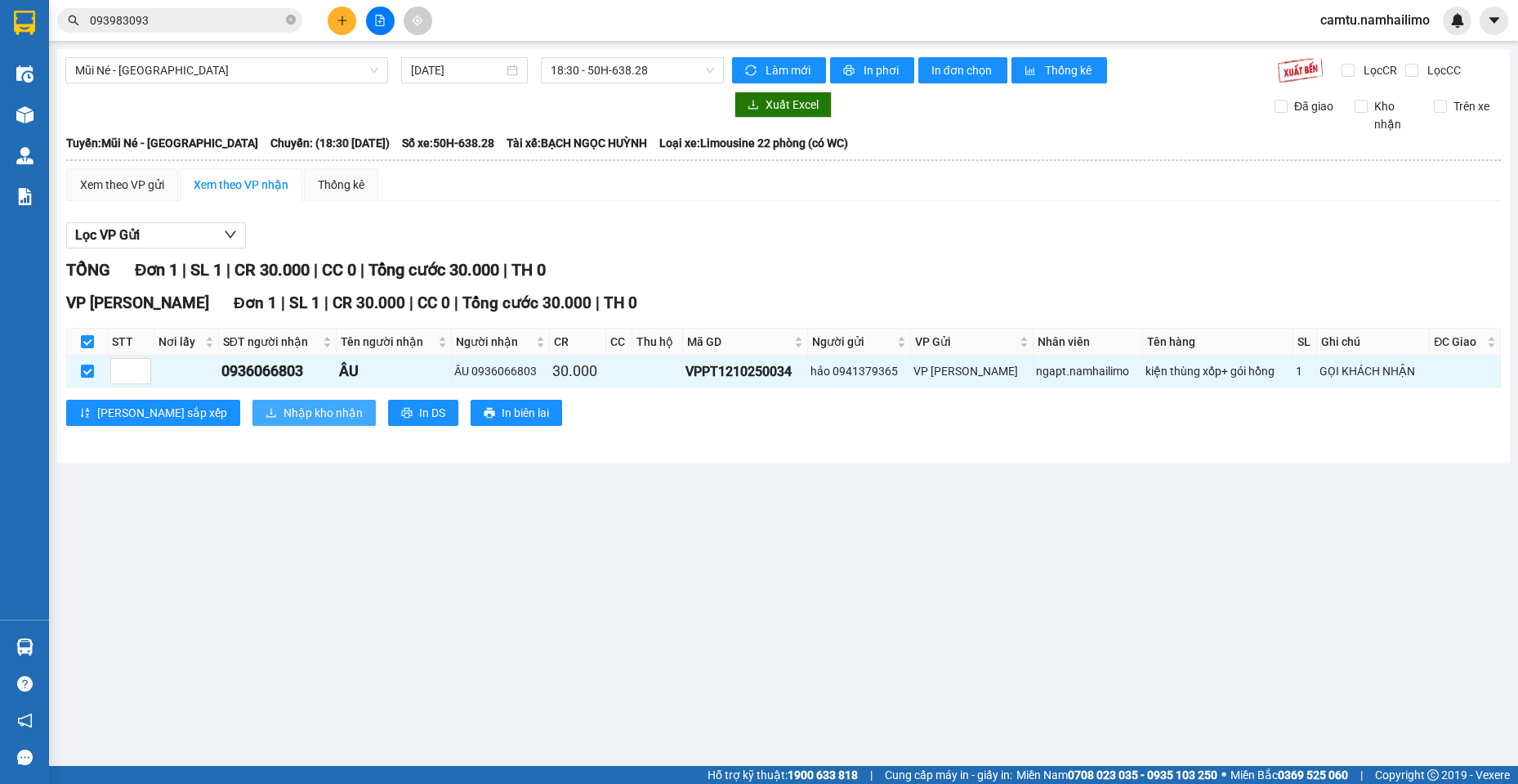
click at [283, 416] on span "Nhập kho nhận" at bounding box center [323, 412] width 79 height 18
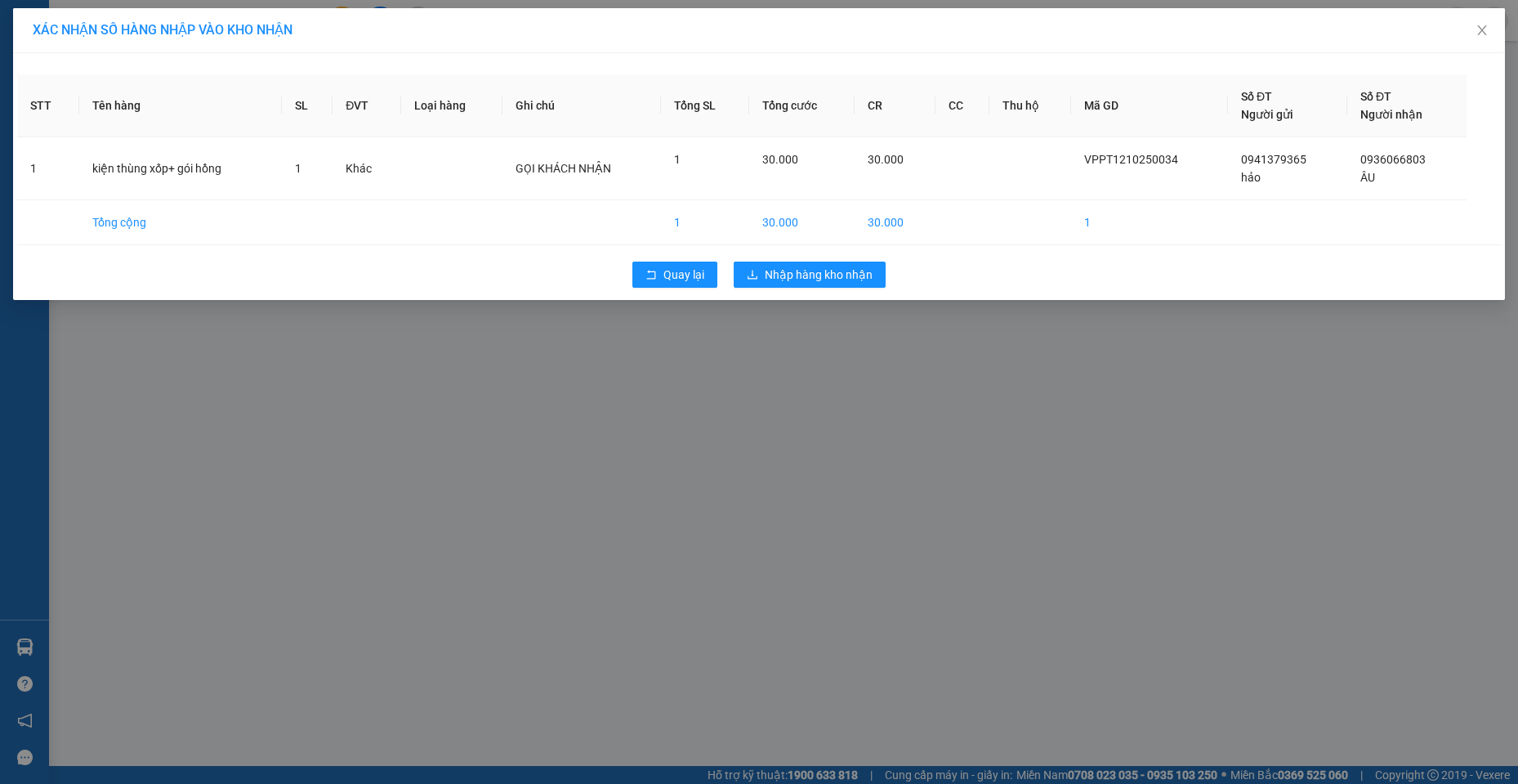
click at [833, 294] on div "Quay lại Nhập hàng kho nhận" at bounding box center [759, 274] width 1484 height 43
click at [856, 285] on button "Nhập hàng kho nhận" at bounding box center [810, 275] width 152 height 26
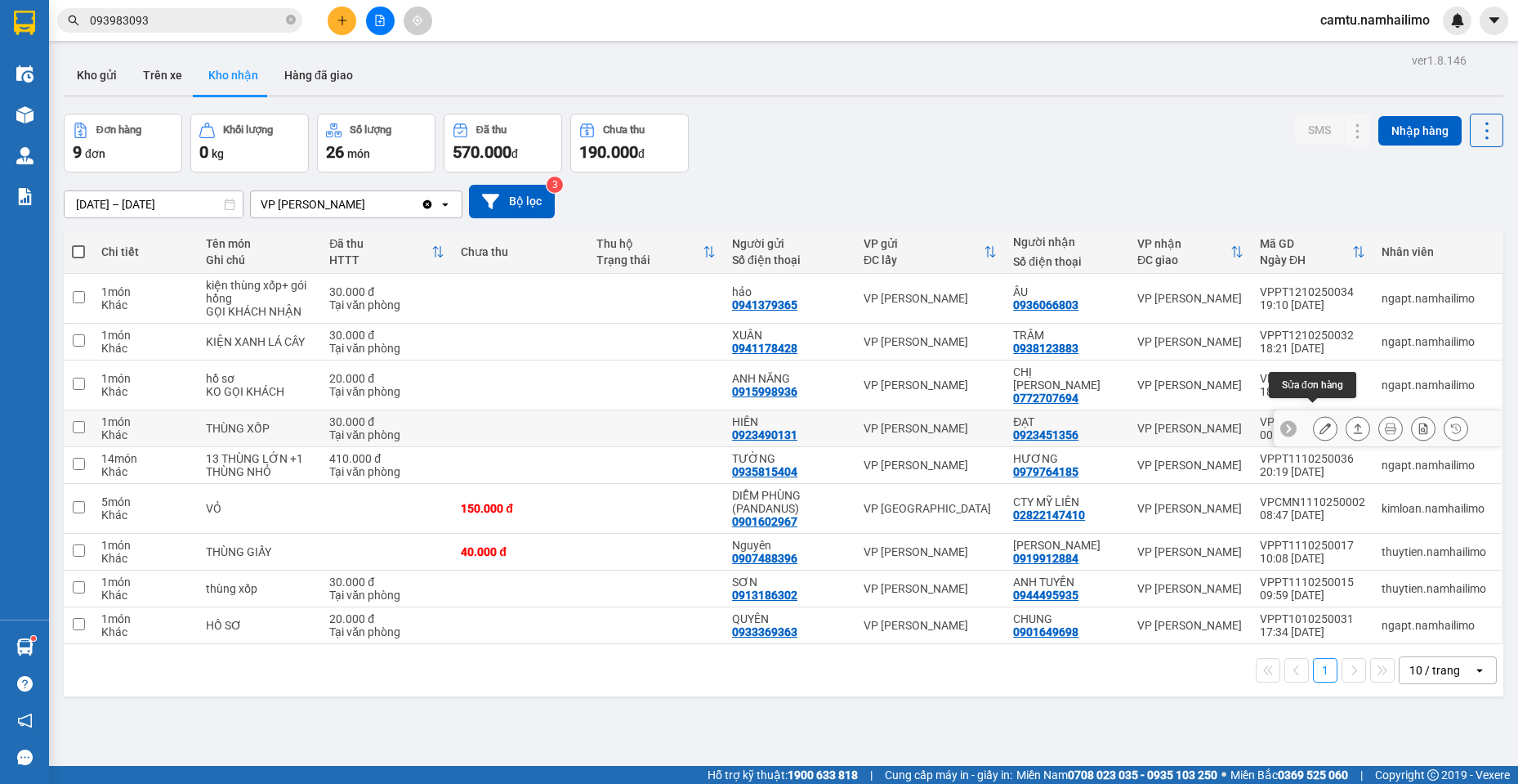
click at [1320, 422] on icon at bounding box center [1325, 428] width 11 height 11
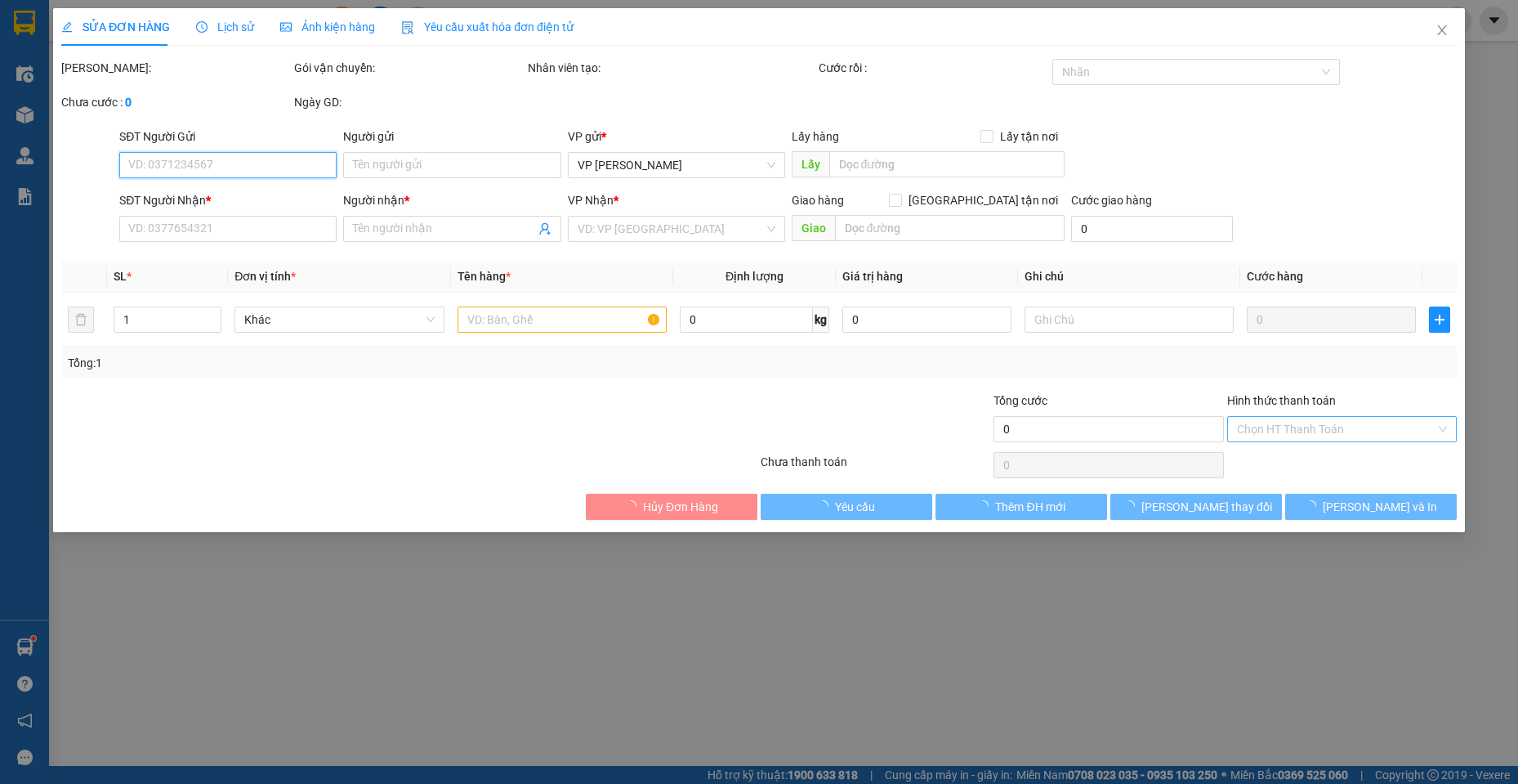
type input "0923490131"
type input "HIỀN"
type input "0923451356"
type input "ĐẠT"
type input "30.000"
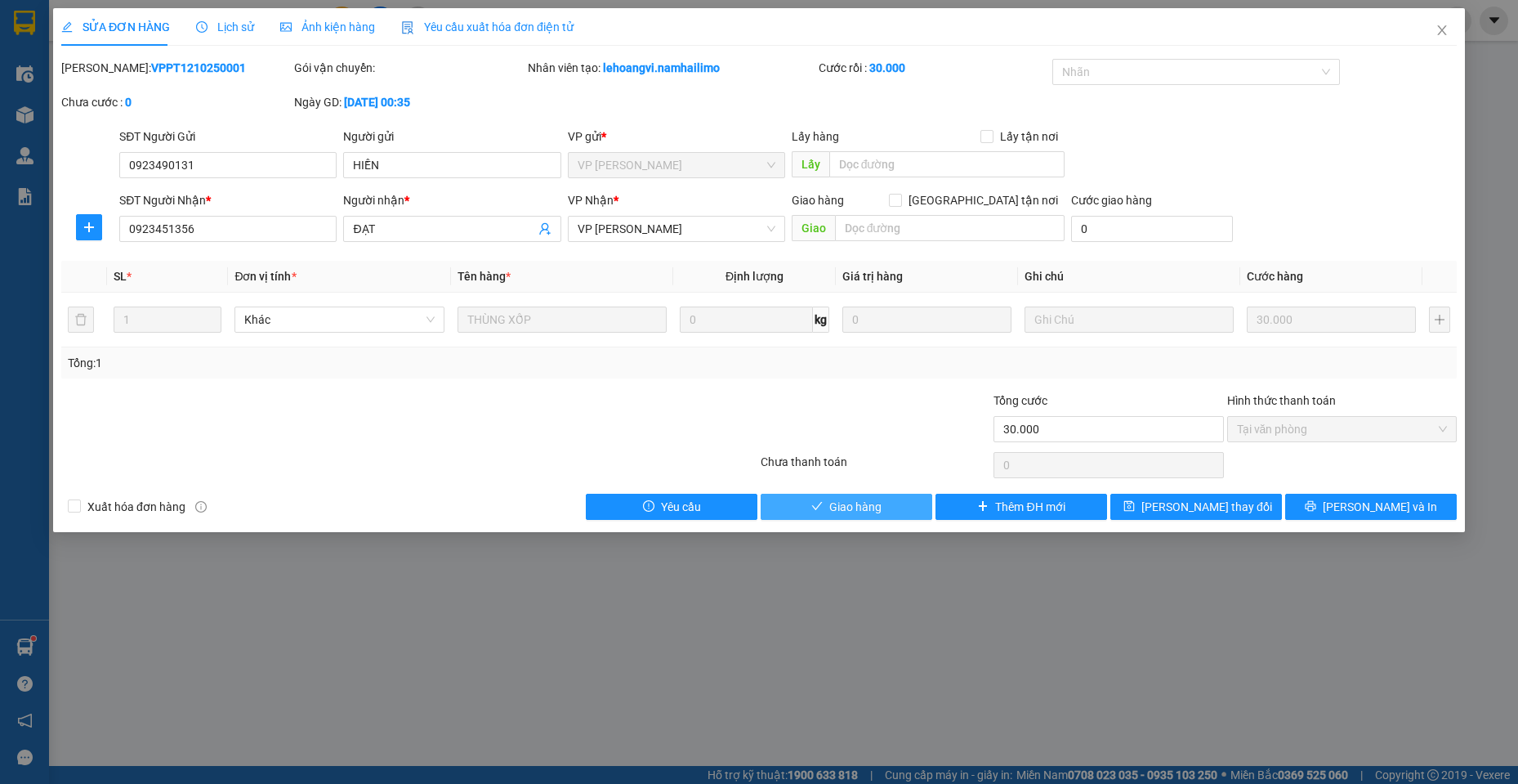
click at [837, 513] on span "Giao hàng" at bounding box center [855, 506] width 52 height 18
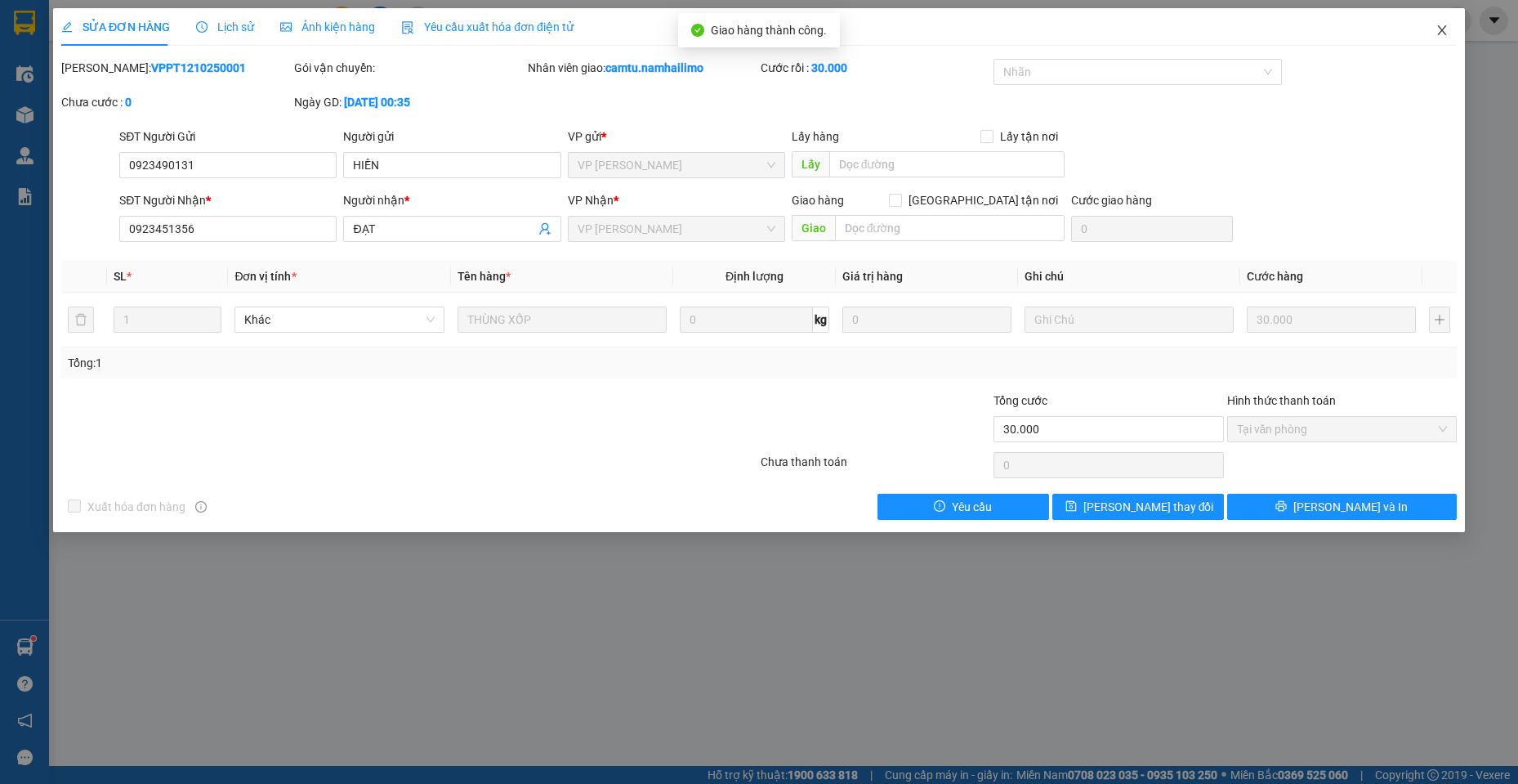
click at [1440, 27] on icon "close" at bounding box center [1442, 30] width 9 height 9
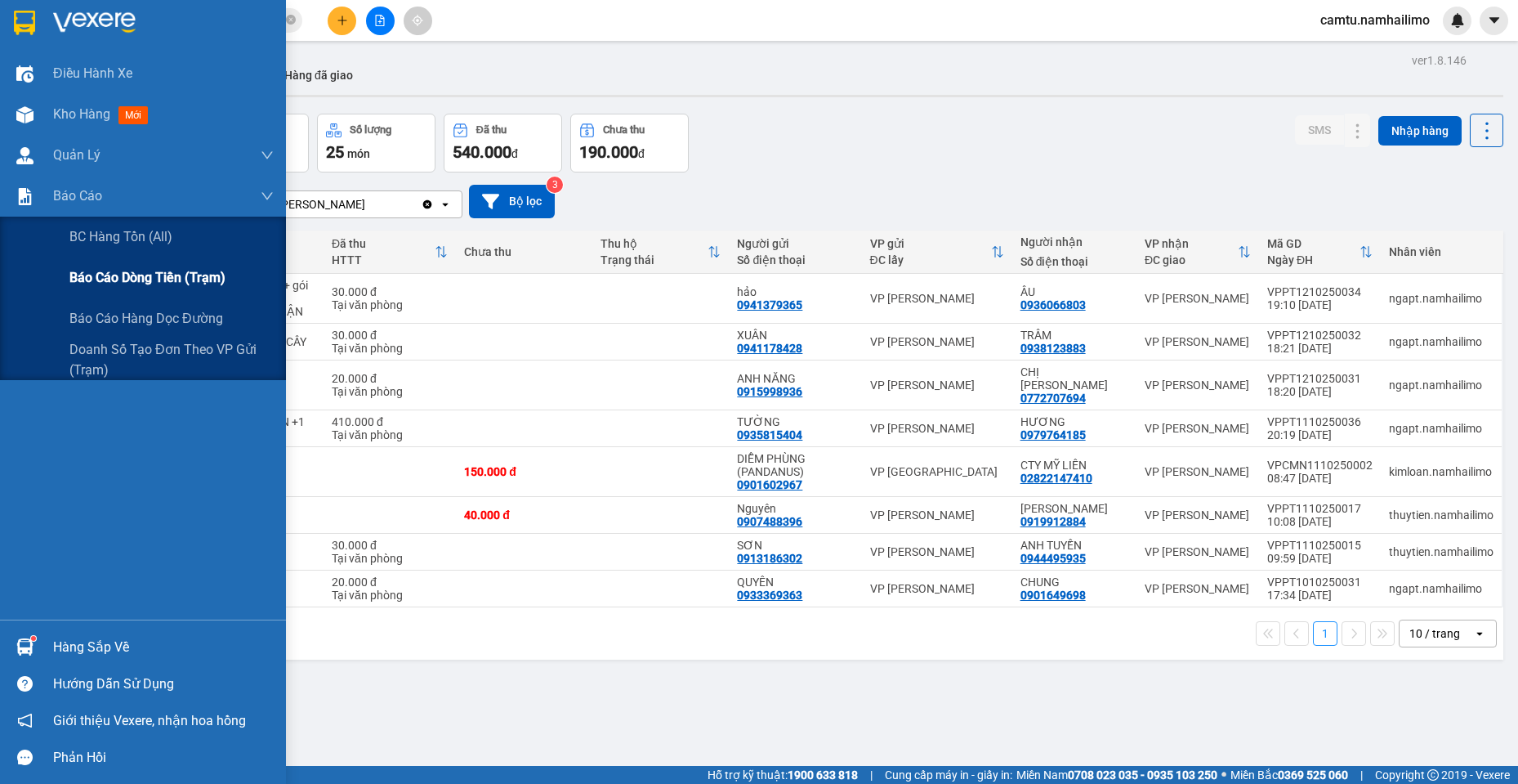
click at [110, 279] on span "Báo cáo dòng tiền (trạm)" at bounding box center [147, 278] width 156 height 21
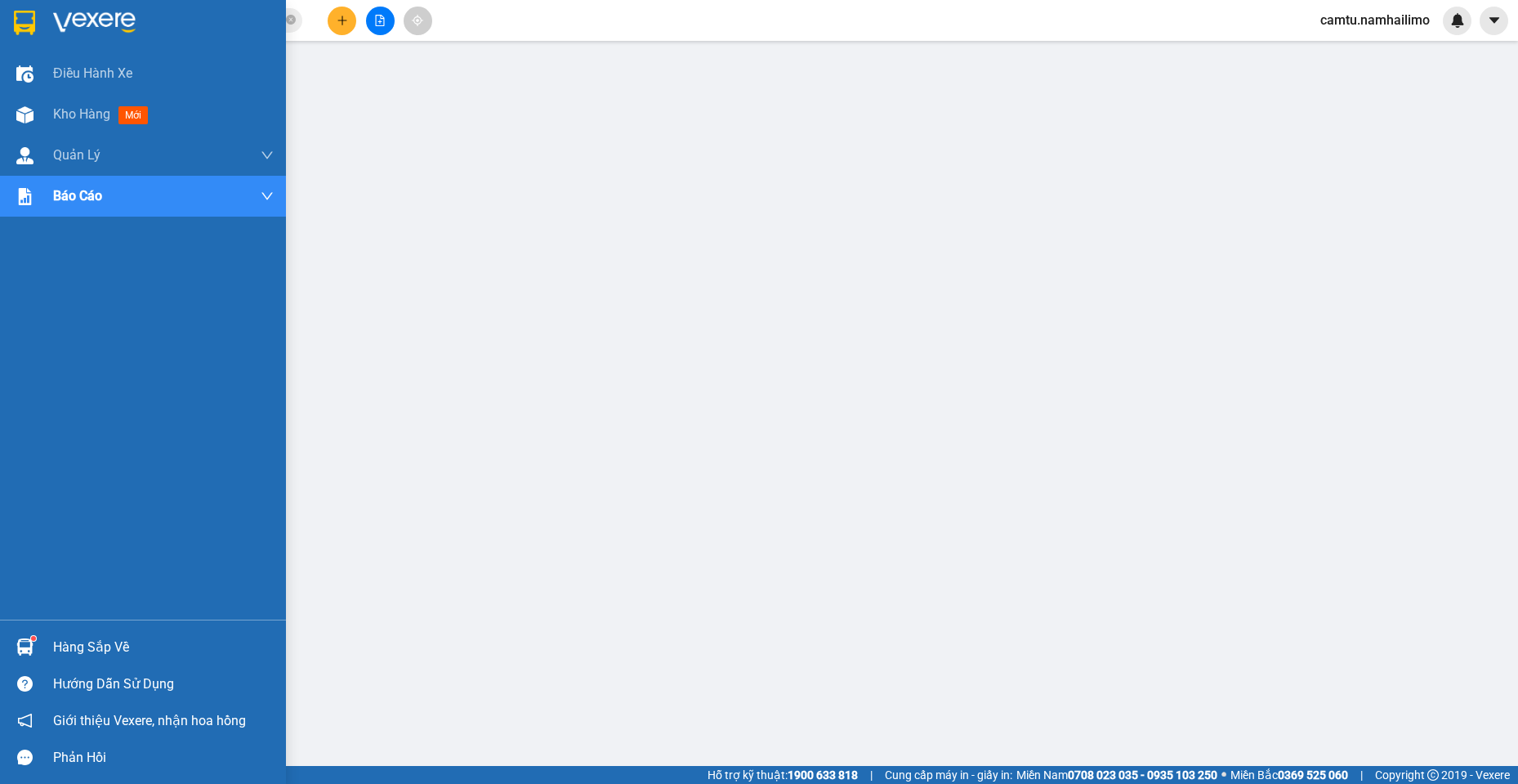
click at [8, 22] on div at bounding box center [143, 26] width 286 height 53
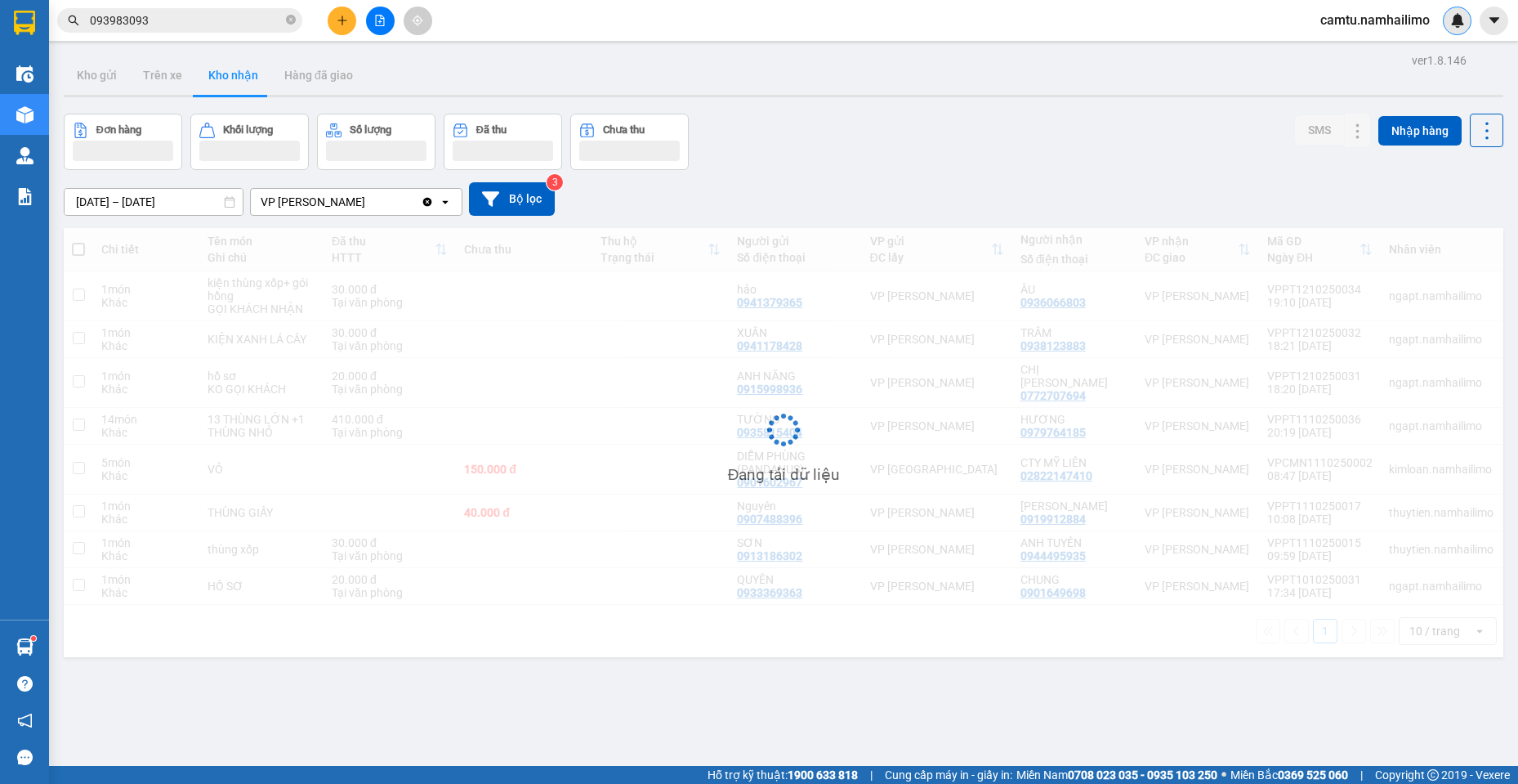
click at [1451, 26] on img at bounding box center [1458, 21] width 15 height 15
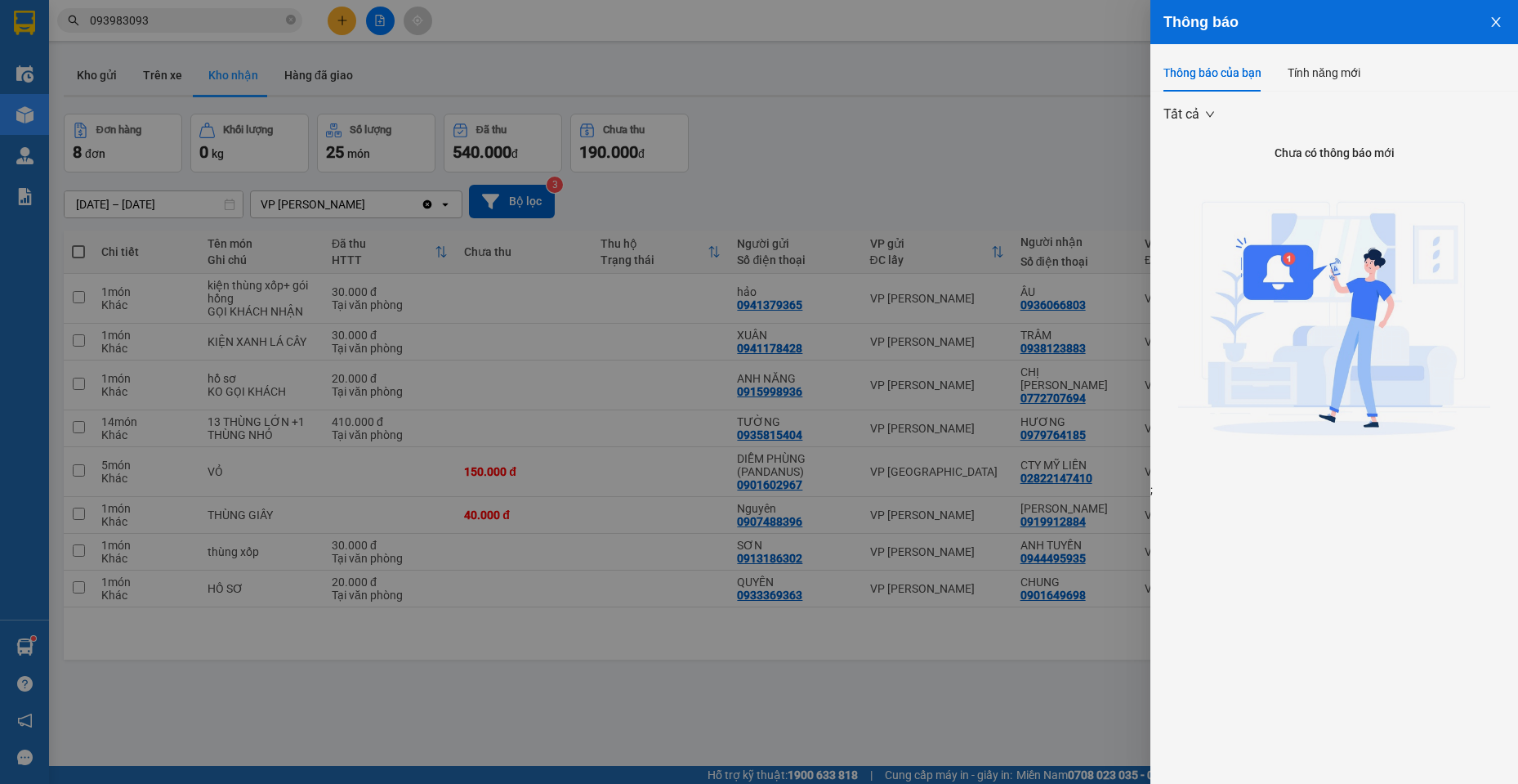
click at [978, 178] on div at bounding box center [759, 392] width 1518 height 784
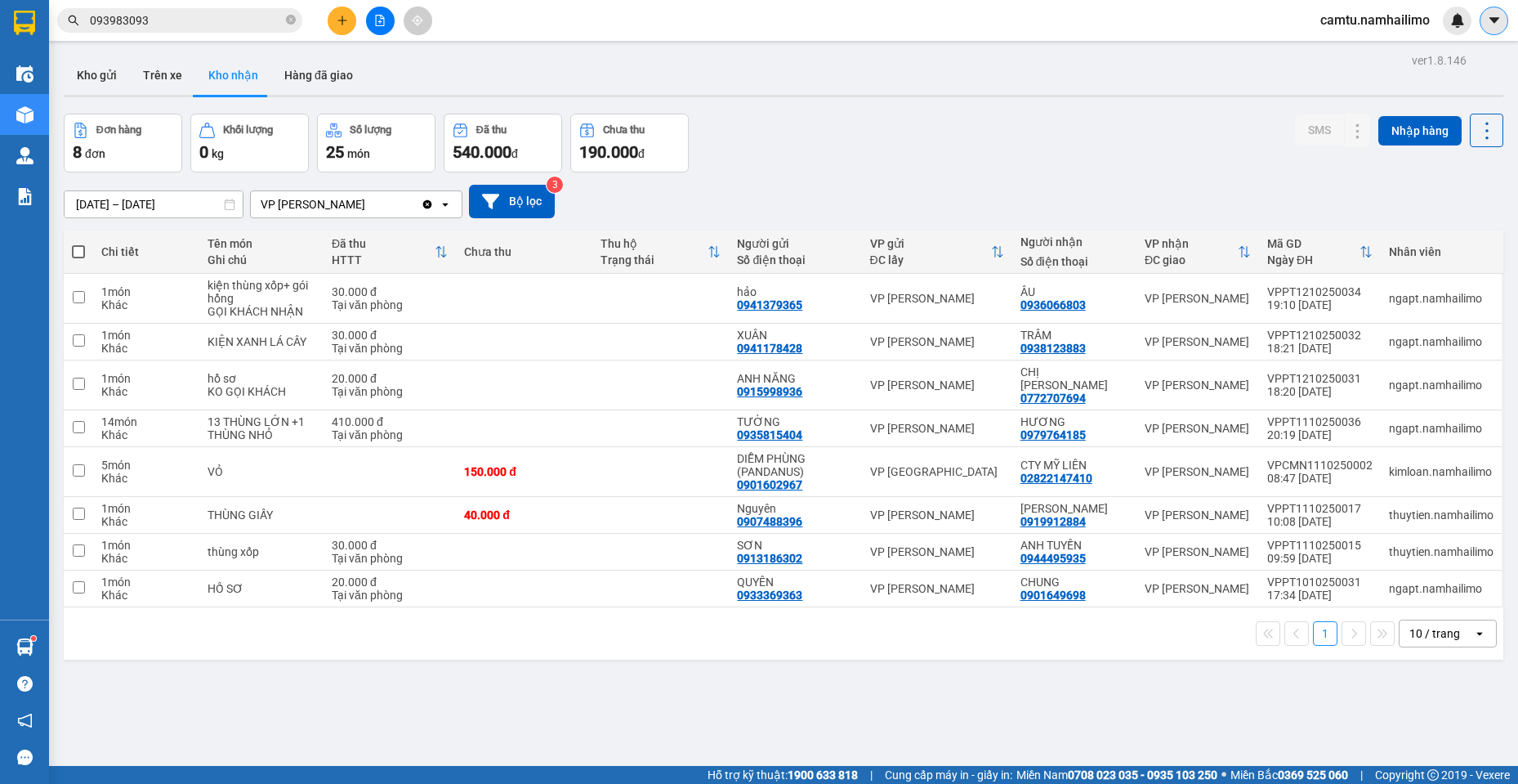
click at [1491, 22] on icon "caret-down" at bounding box center [1494, 21] width 15 height 15
click at [1336, 21] on span "camtu.namhailimo" at bounding box center [1375, 20] width 136 height 21
click at [1358, 59] on span "Đăng xuất" at bounding box center [1383, 50] width 100 height 18
